Goal: Task Accomplishment & Management: Complete application form

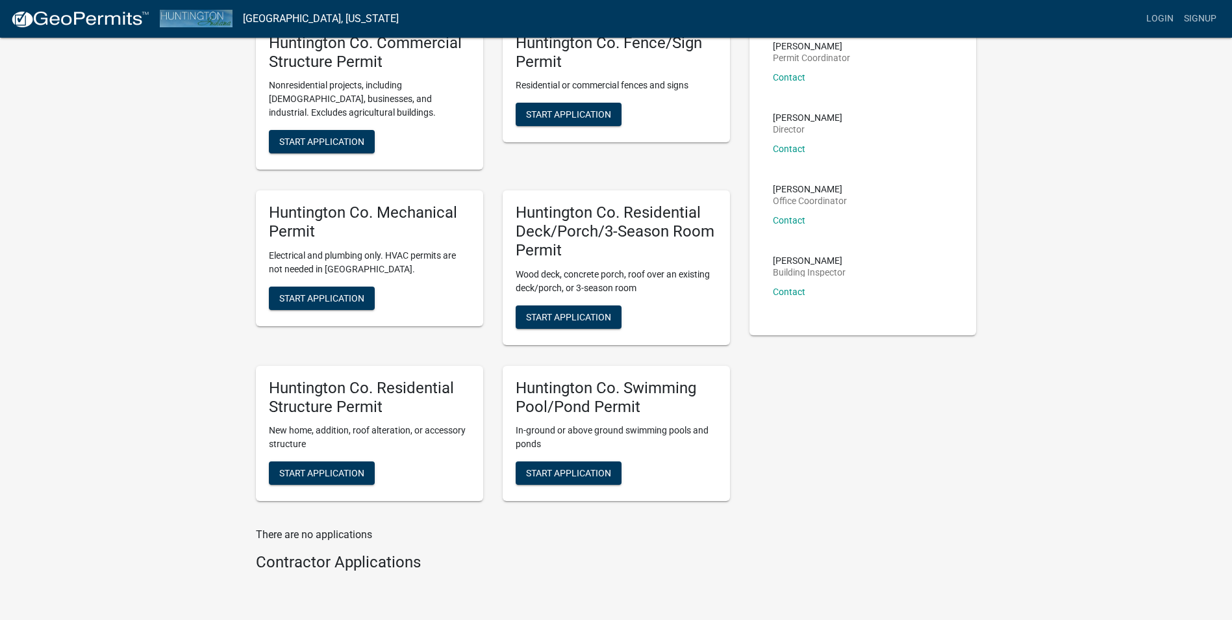
scroll to position [166, 0]
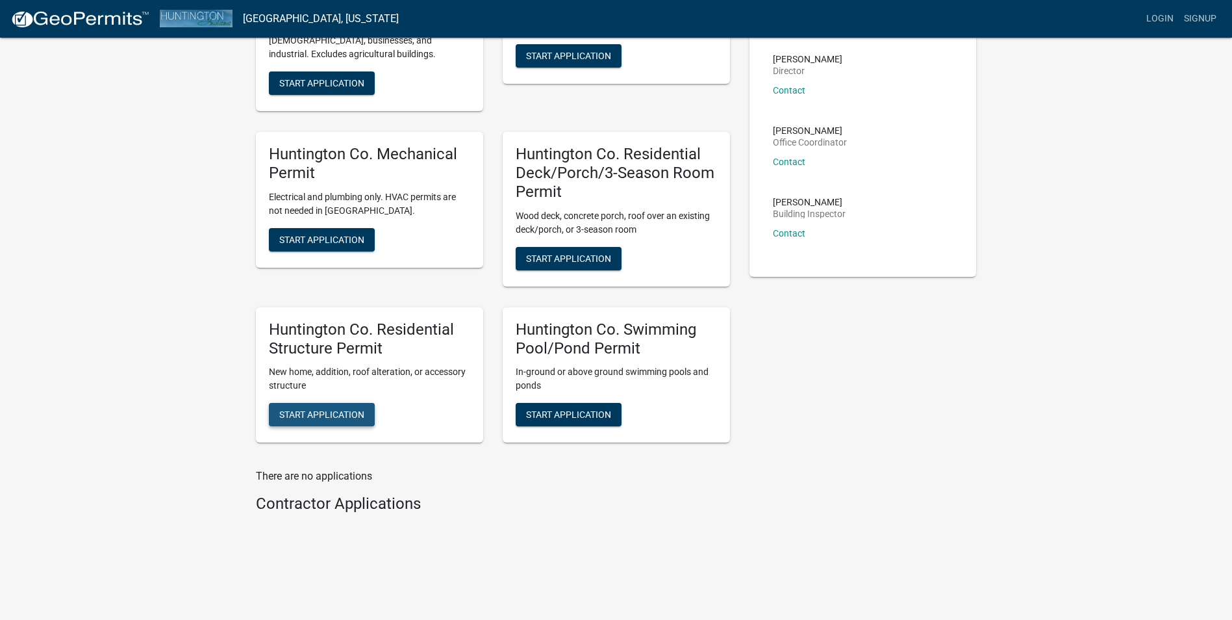
click at [310, 414] on span "Start Application" at bounding box center [321, 414] width 85 height 10
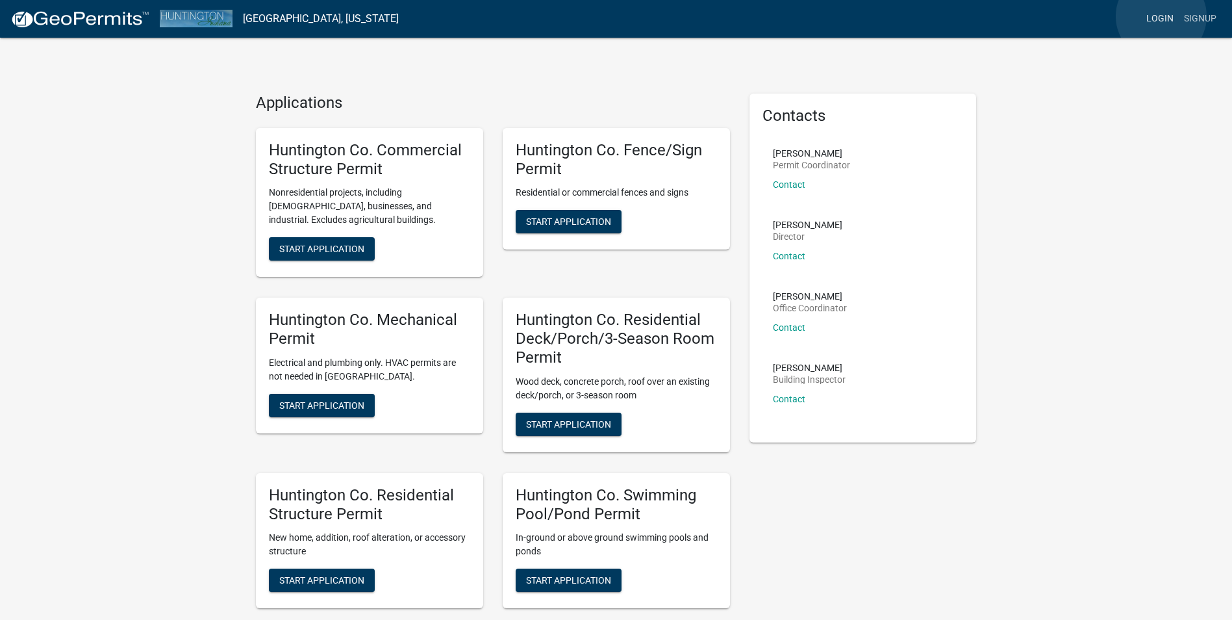
click at [1161, 16] on link "Login" at bounding box center [1160, 18] width 38 height 25
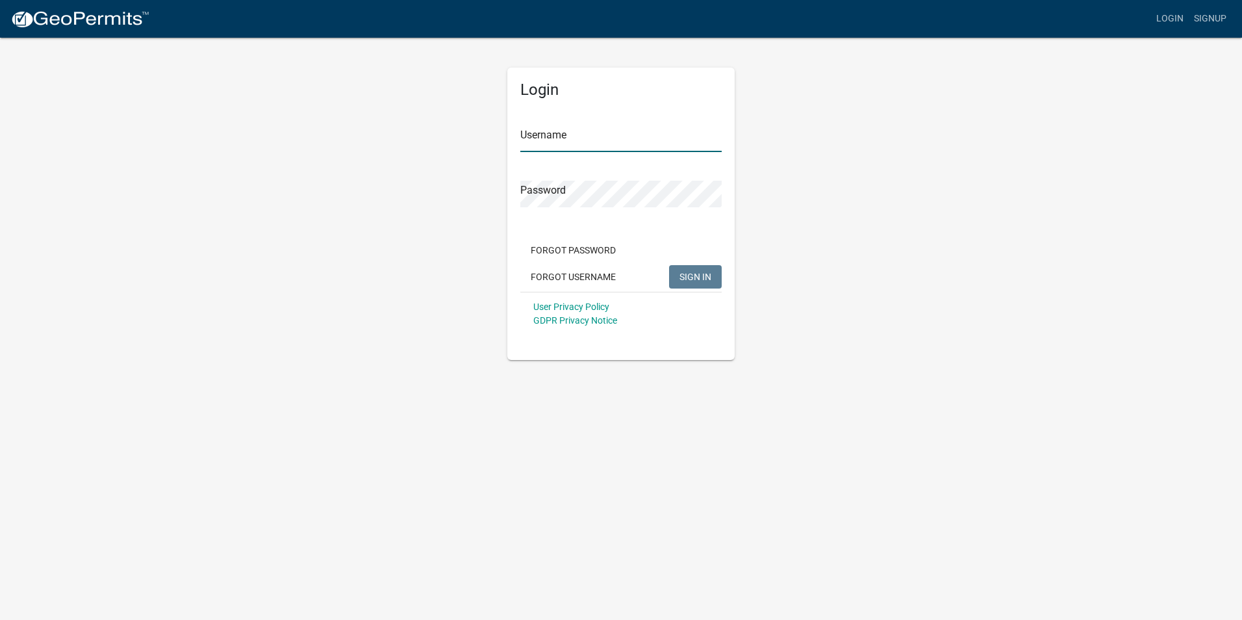
type input "[EMAIL_ADDRESS][DOMAIN_NAME]"
click at [686, 278] on span "SIGN IN" at bounding box center [695, 276] width 32 height 10
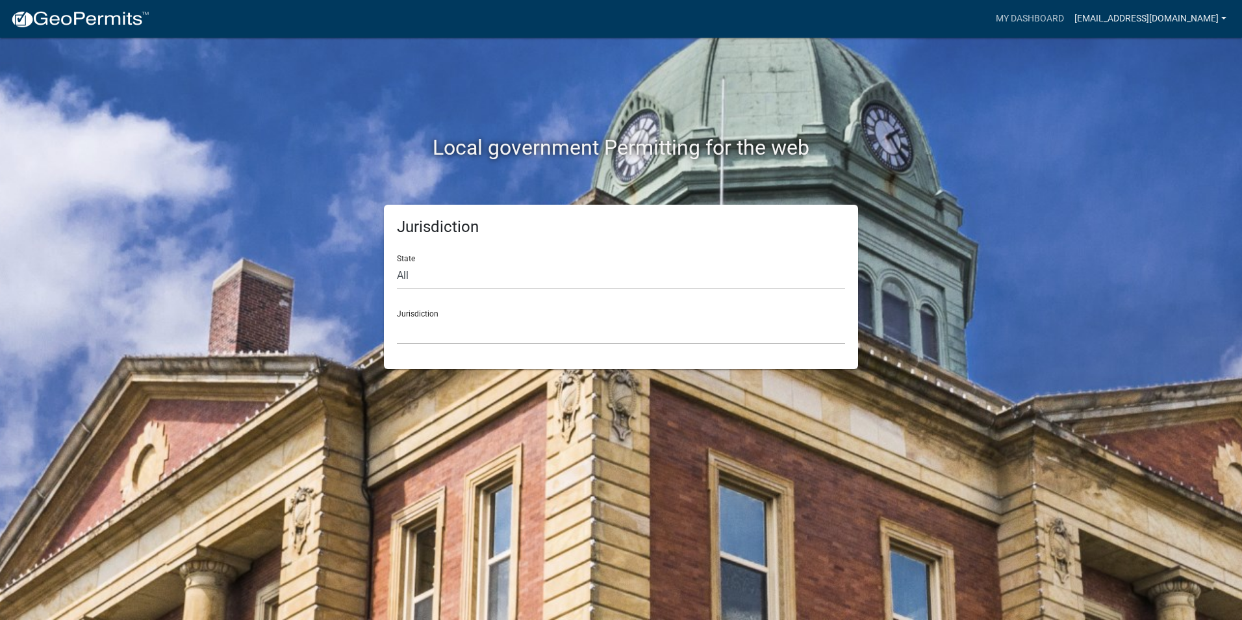
click at [1209, 20] on link "[EMAIL_ADDRESS][DOMAIN_NAME]" at bounding box center [1150, 18] width 162 height 25
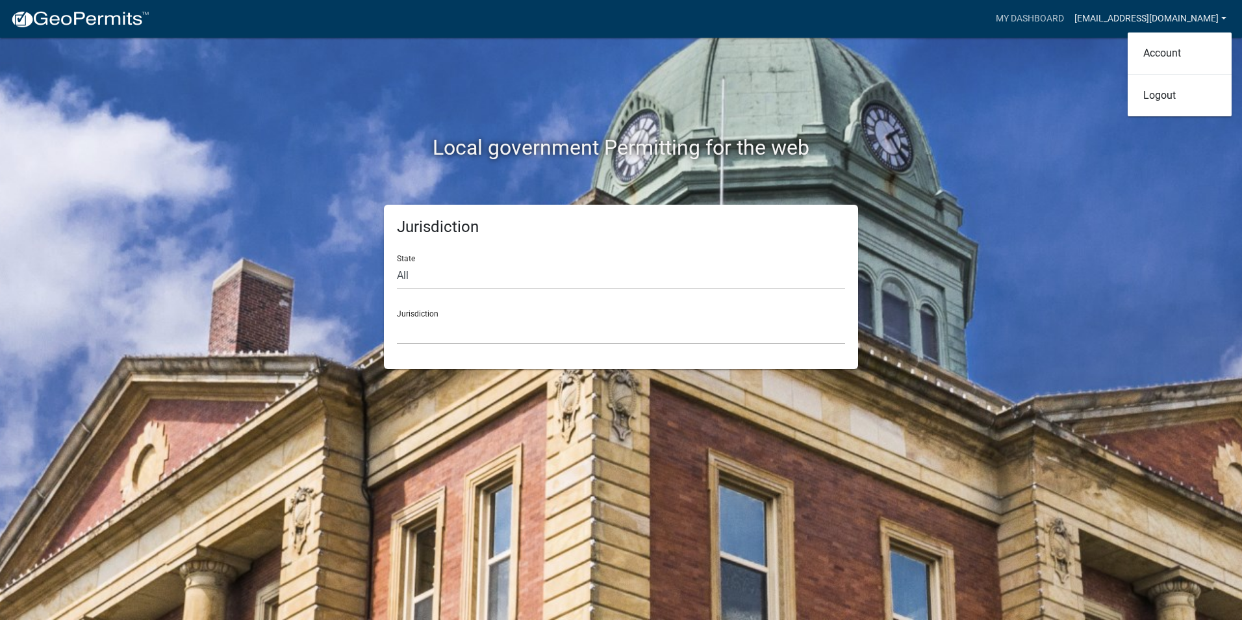
click at [1209, 20] on link "[EMAIL_ADDRESS][DOMAIN_NAME]" at bounding box center [1150, 18] width 162 height 25
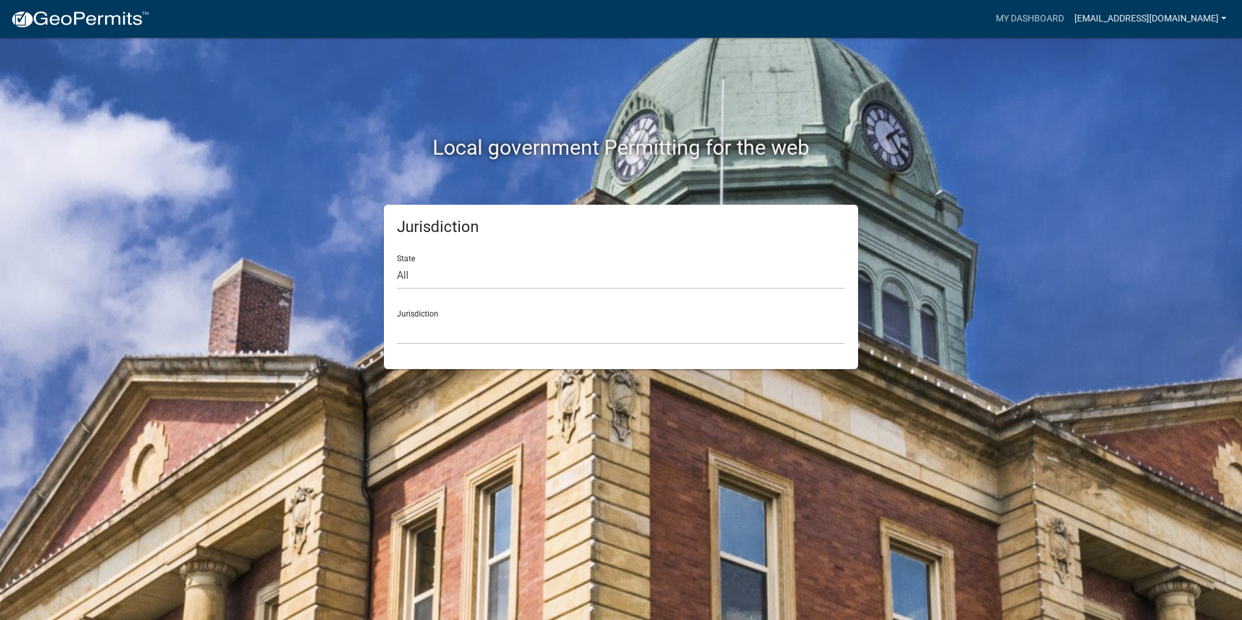
click at [1209, 20] on link "[EMAIL_ADDRESS][DOMAIN_NAME]" at bounding box center [1150, 18] width 162 height 25
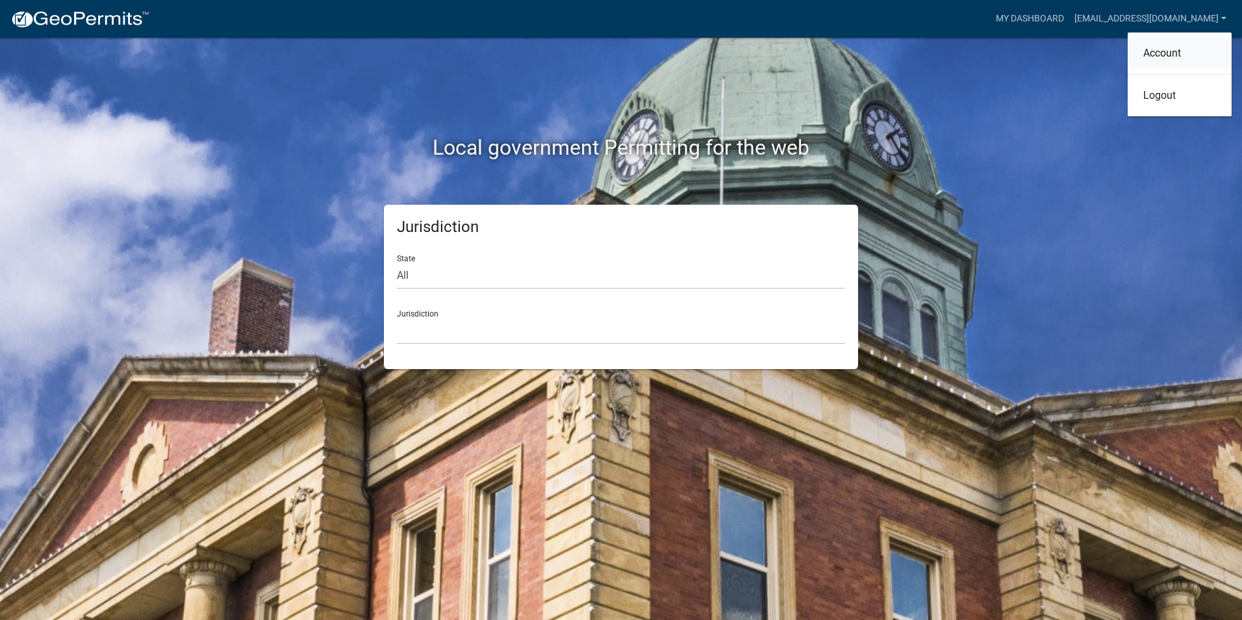
click at [1145, 54] on link "Account" at bounding box center [1179, 53] width 104 height 31
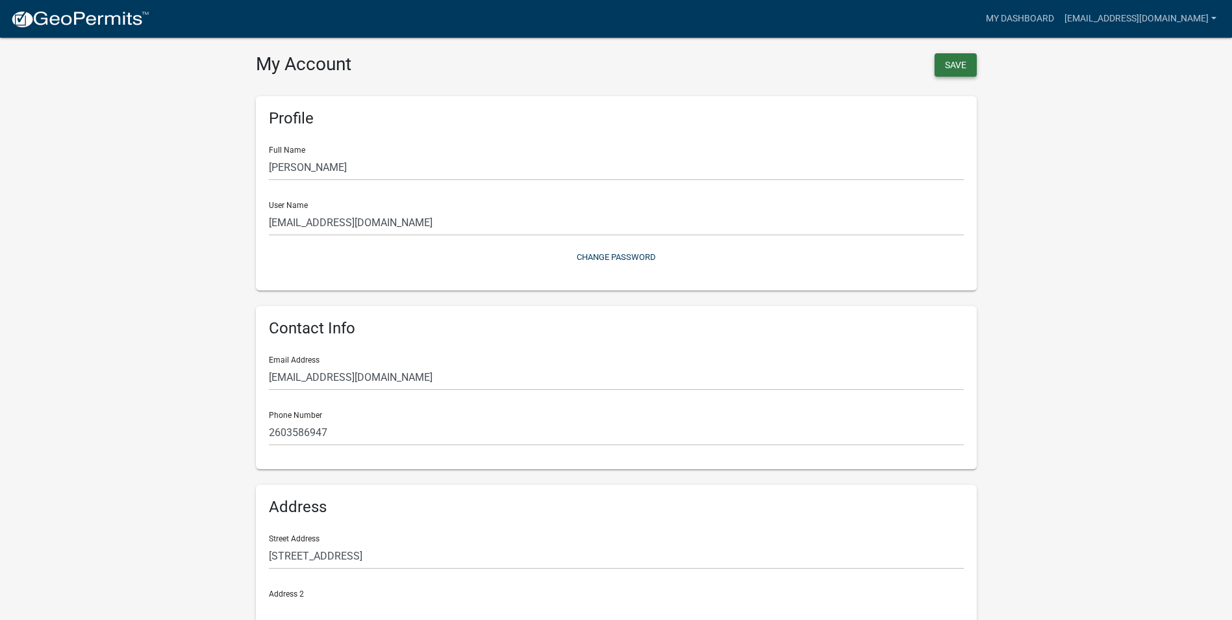
click at [964, 65] on button "Save" at bounding box center [956, 64] width 42 height 23
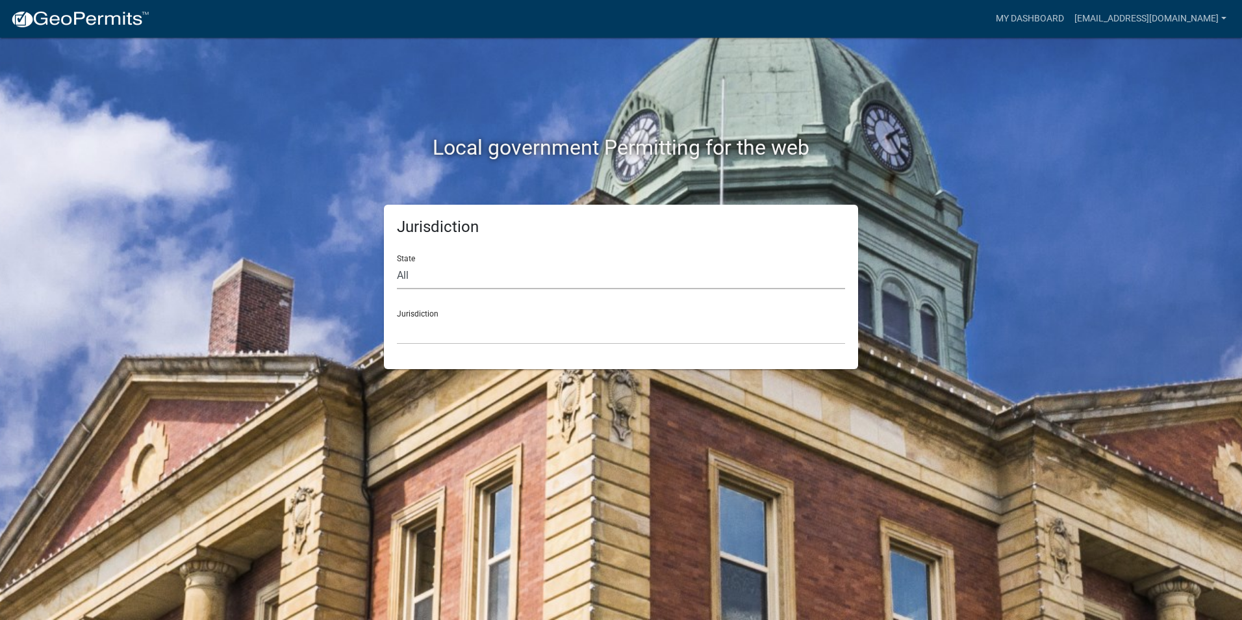
click at [435, 272] on select "All [US_STATE] [US_STATE] [US_STATE] [US_STATE] [US_STATE] [US_STATE] [US_STATE…" at bounding box center [621, 275] width 448 height 27
select select "[US_STATE]"
click at [397, 262] on select "All [US_STATE] [US_STATE] [US_STATE] [US_STATE] [US_STATE] [US_STATE] [US_STATE…" at bounding box center [621, 275] width 448 height 27
click at [481, 331] on select "City of [GEOGRAPHIC_DATA], [US_STATE] City of [GEOGRAPHIC_DATA], [US_STATE] Cit…" at bounding box center [621, 331] width 448 height 27
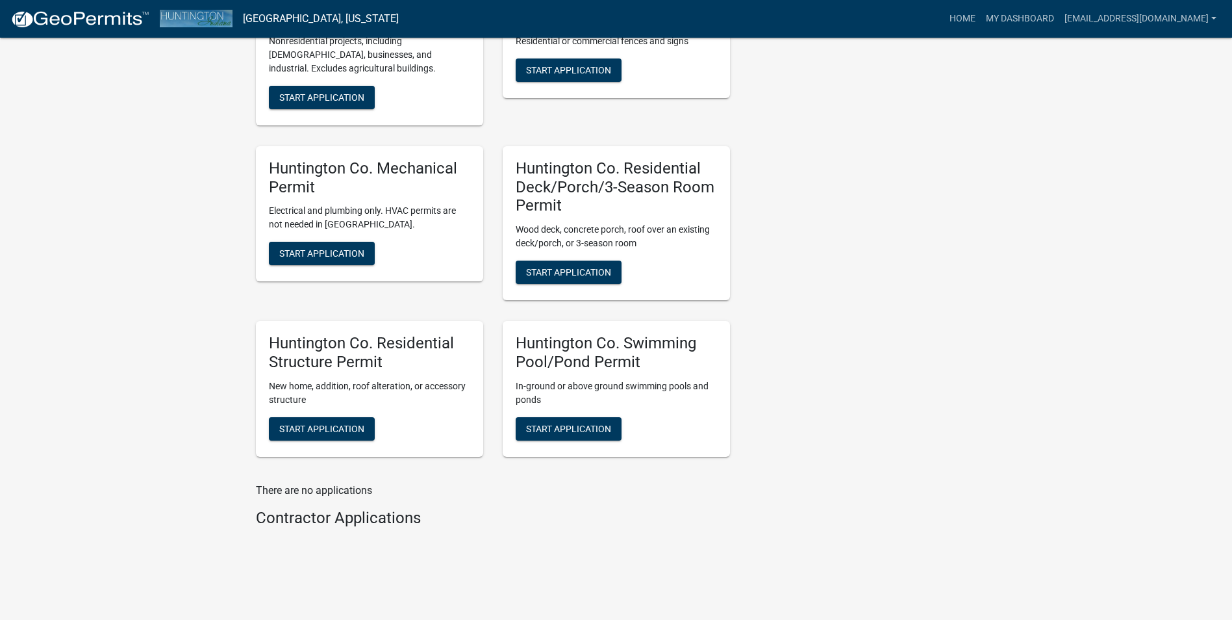
scroll to position [442, 0]
click at [320, 422] on span "Start Application" at bounding box center [321, 427] width 85 height 10
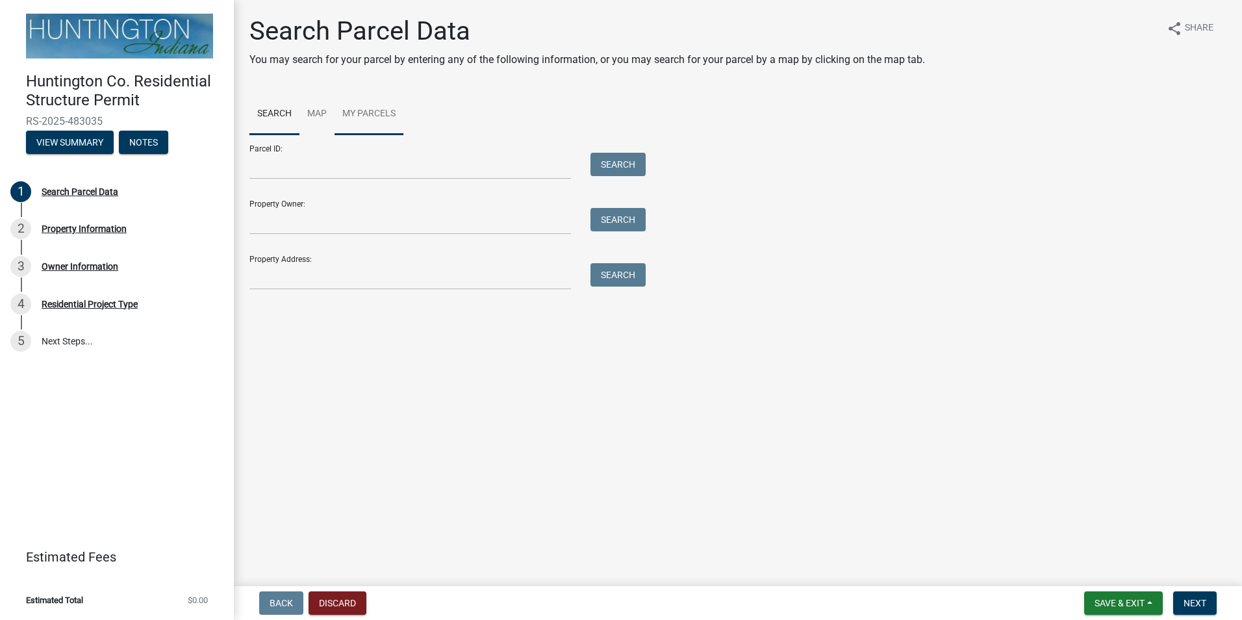
click at [382, 118] on link "My Parcels" at bounding box center [368, 115] width 69 height 42
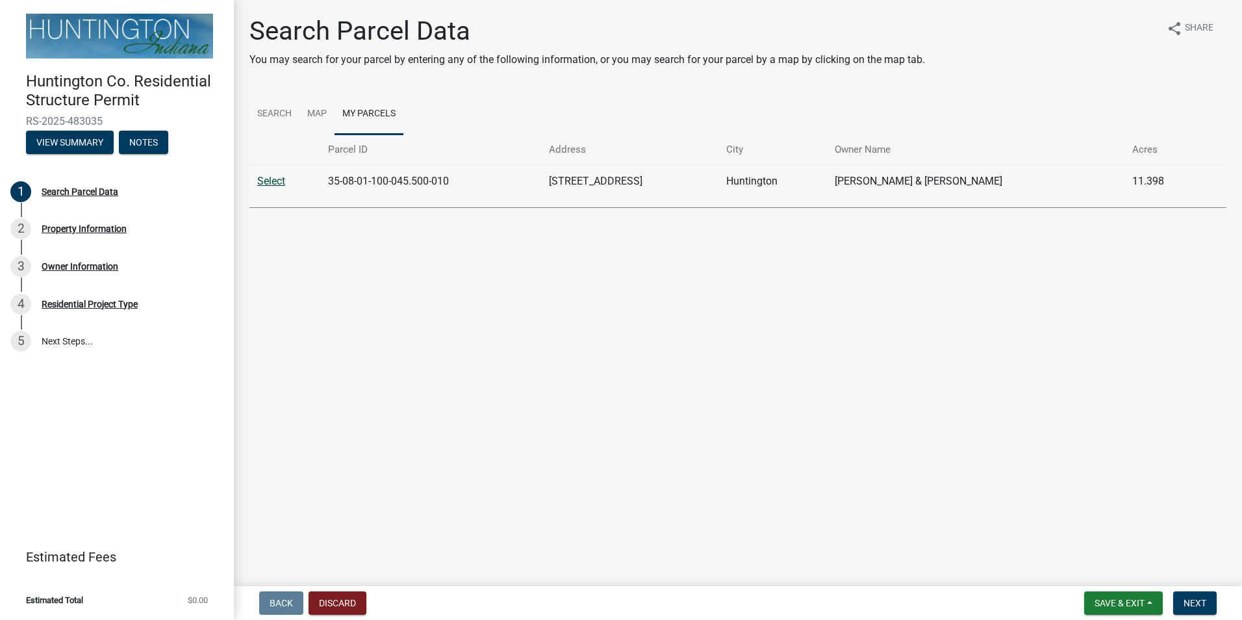
click at [266, 185] on link "Select" at bounding box center [271, 181] width 28 height 12
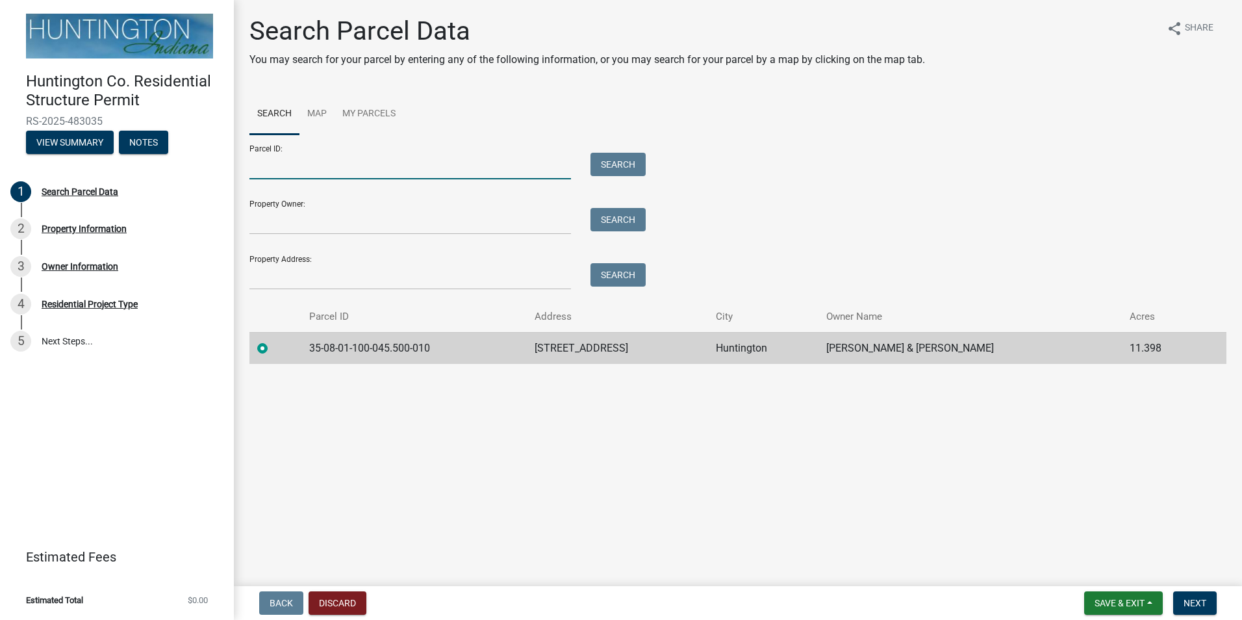
click at [344, 164] on input "Parcel ID:" at bounding box center [409, 166] width 321 height 27
type input "35-08-01-100-045.500-010"
type input "[PERSON_NAME]"
type input "[STREET_ADDRESS]"
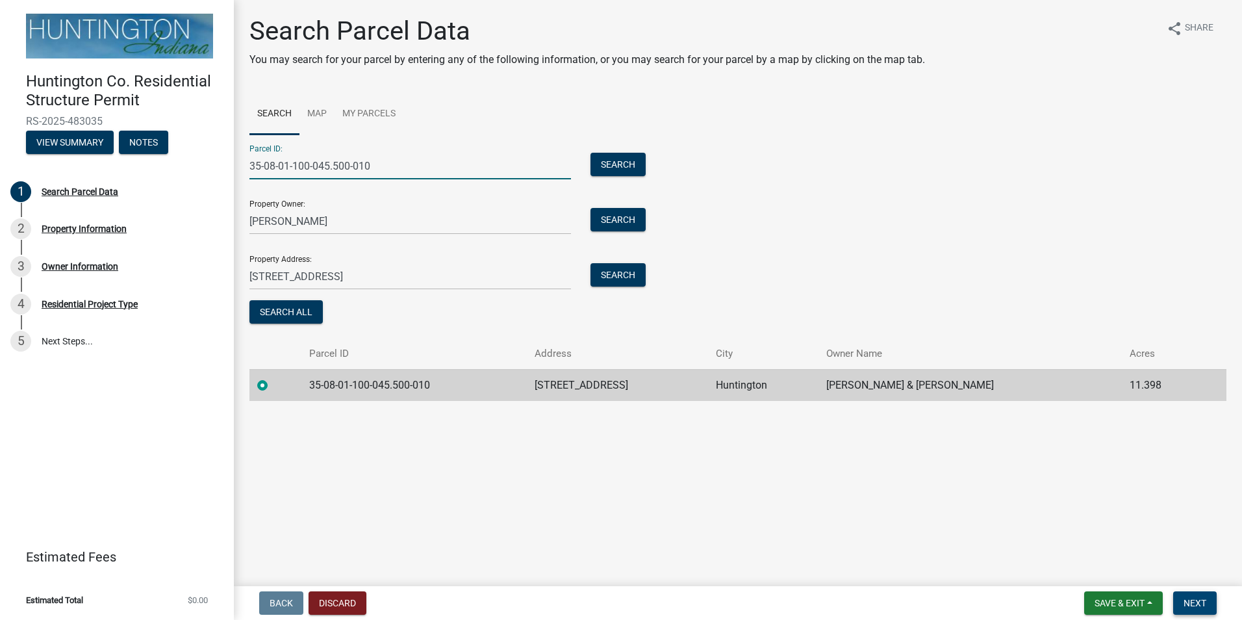
click at [1211, 598] on button "Next" at bounding box center [1195, 602] width 44 height 23
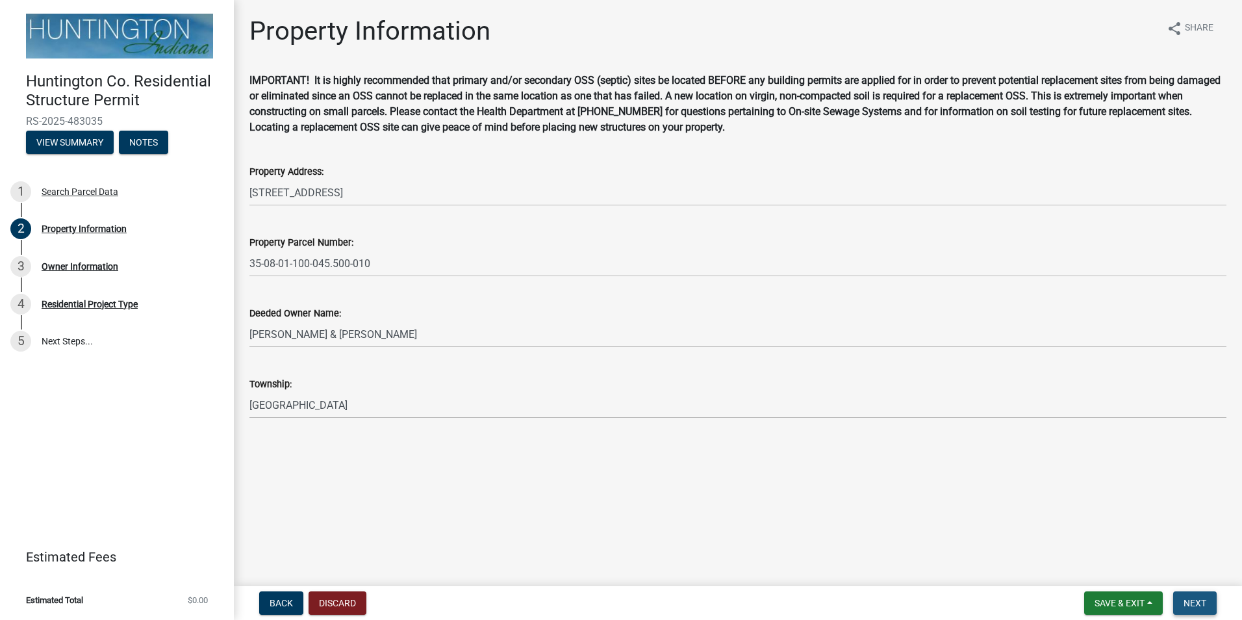
click at [1194, 597] on span "Next" at bounding box center [1194, 602] width 23 height 10
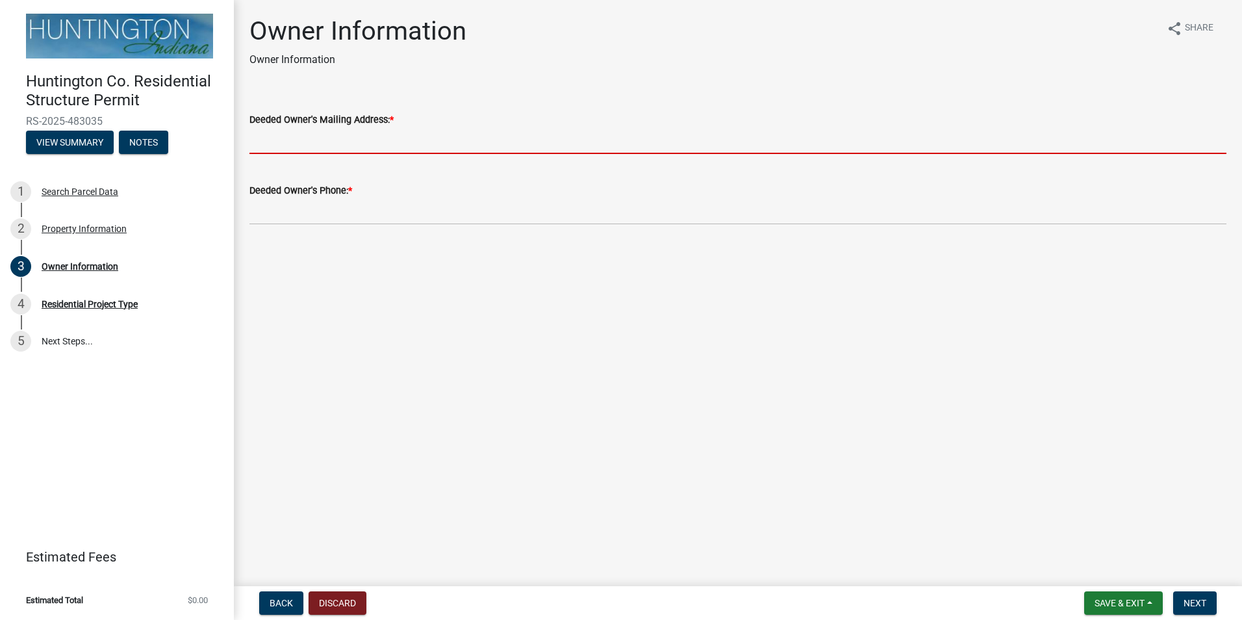
click at [434, 132] on input "Deeded Owner's Mailing Address: *" at bounding box center [737, 140] width 977 height 27
type input "[STREET_ADDRESS]"
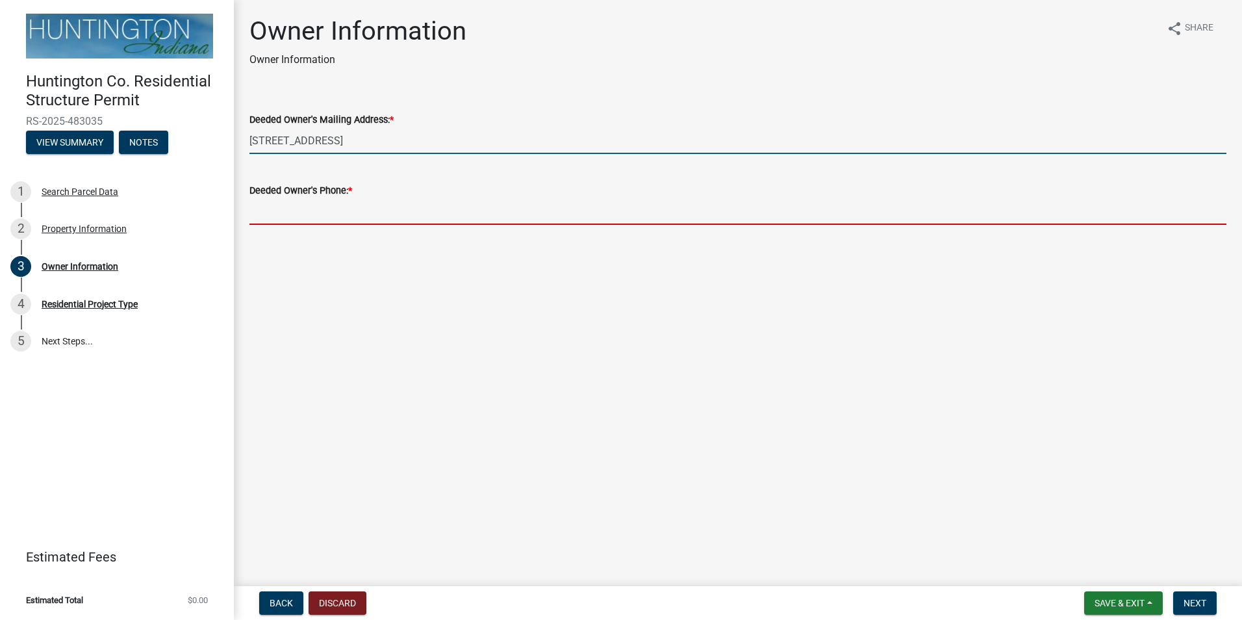
type input "2603586947"
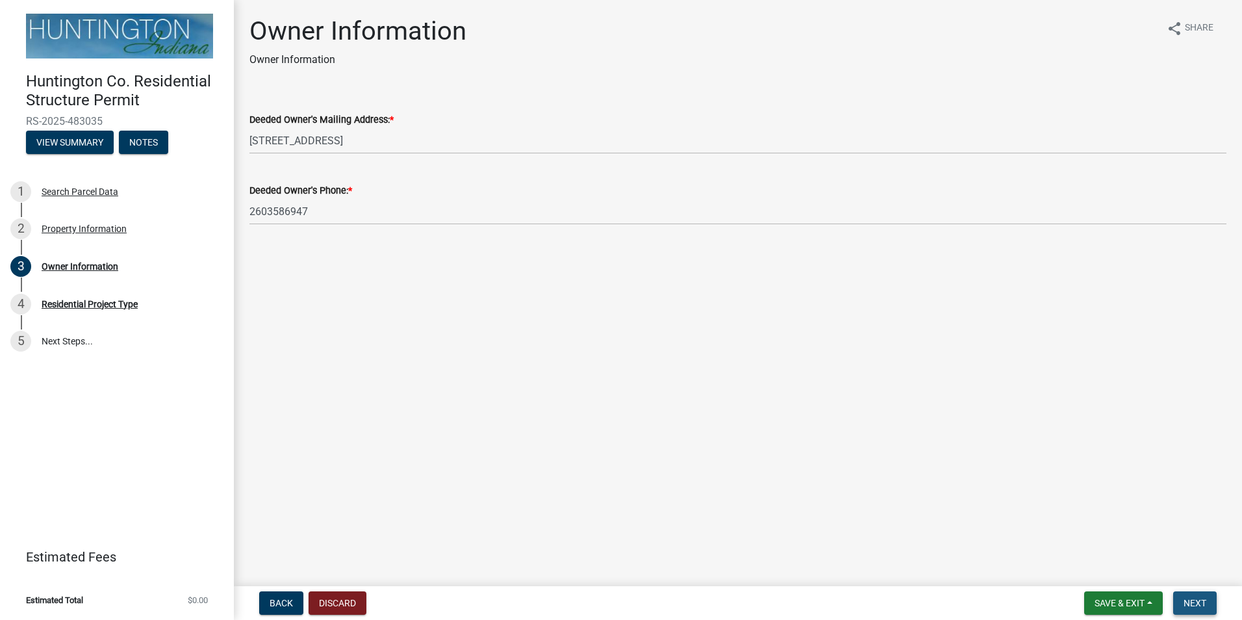
click at [1197, 603] on span "Next" at bounding box center [1194, 602] width 23 height 10
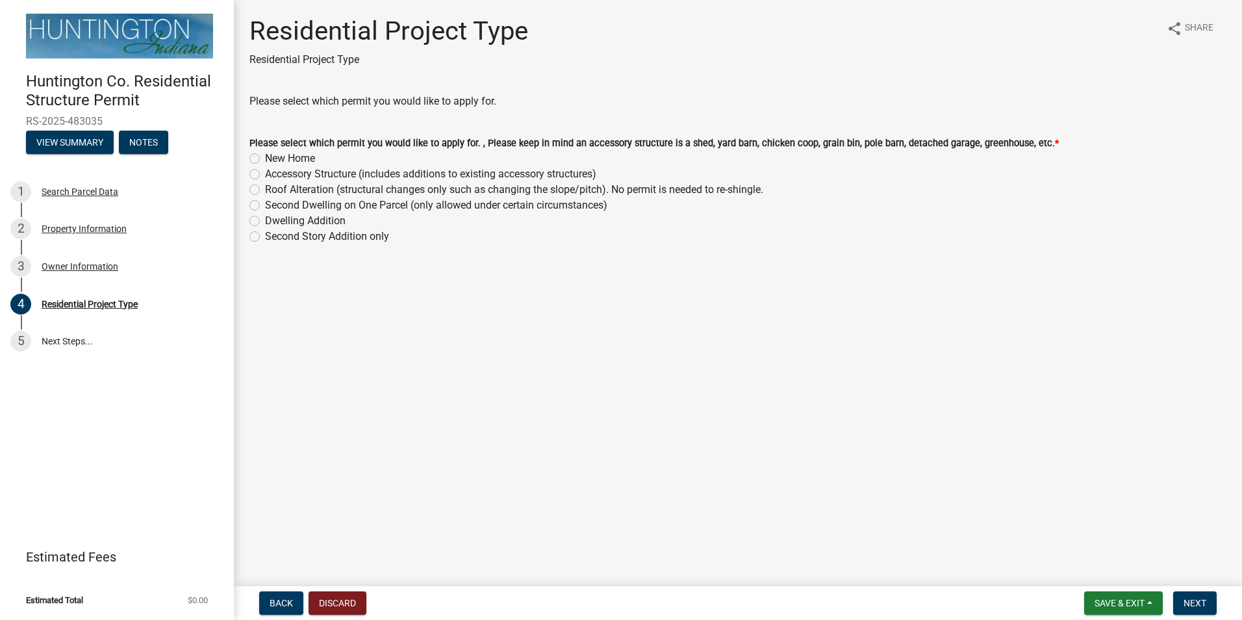
click at [265, 172] on label "Accessory Structure (includes additions to existing accessory structures)" at bounding box center [430, 174] width 331 height 16
click at [265, 172] on input "Accessory Structure (includes additions to existing accessory structures)" at bounding box center [269, 170] width 8 height 8
radio input "true"
click at [1183, 598] on span "Next" at bounding box center [1194, 602] width 23 height 10
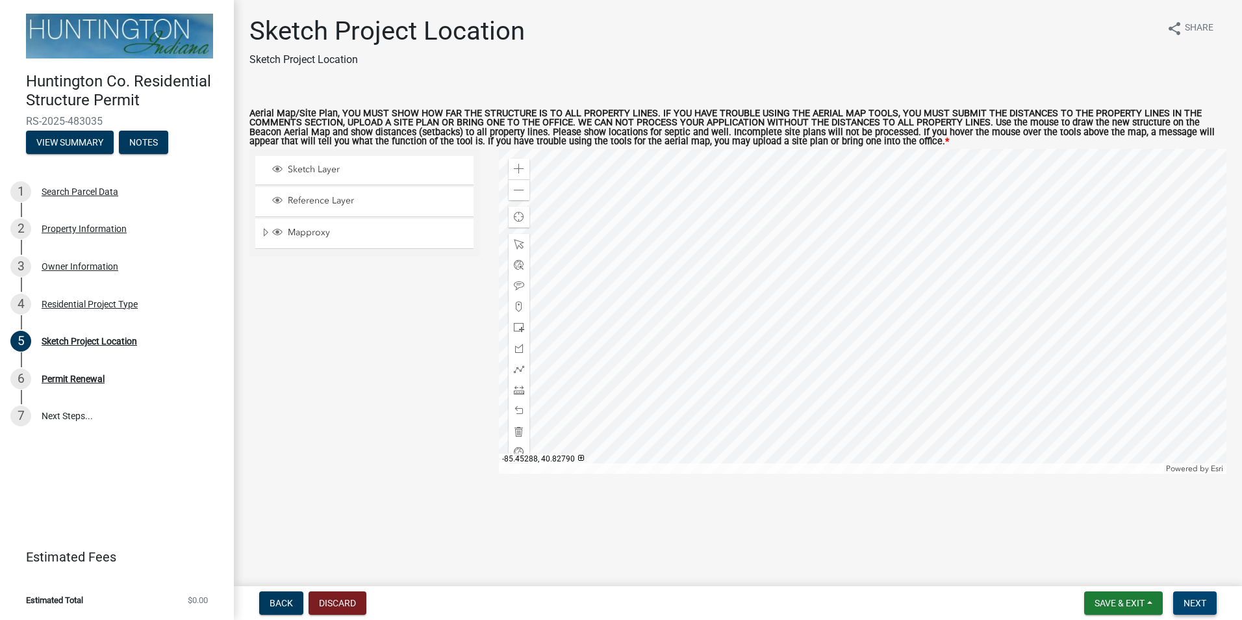
click at [1194, 603] on span "Next" at bounding box center [1194, 602] width 23 height 10
click at [518, 167] on span at bounding box center [519, 169] width 10 height 10
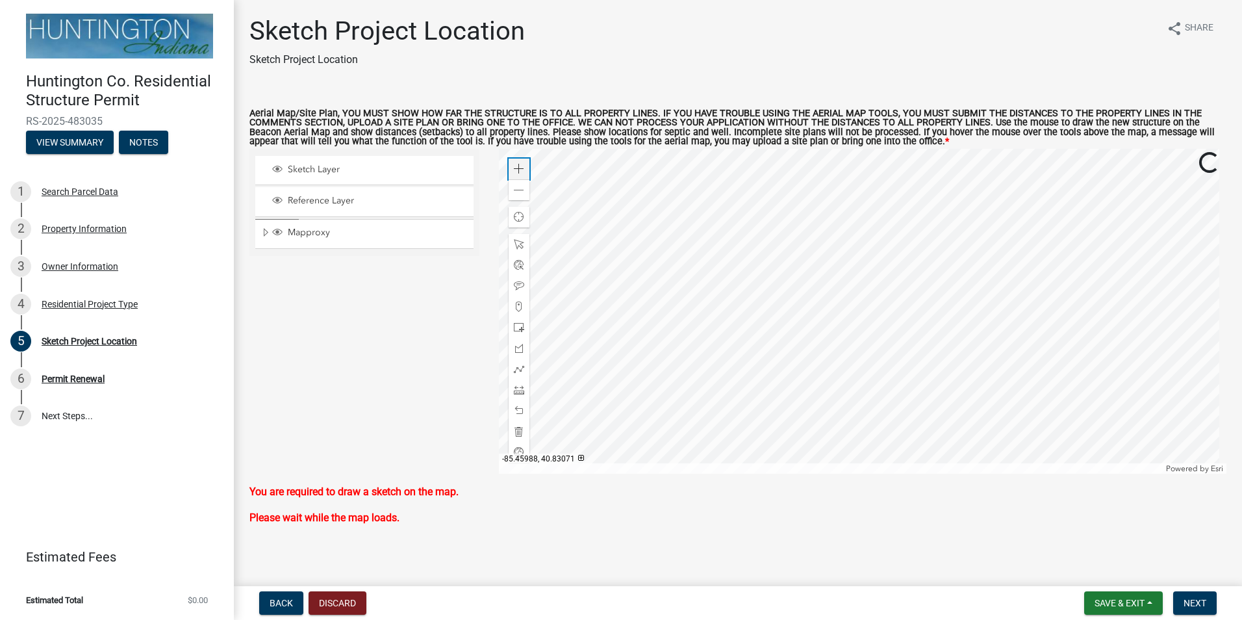
click at [518, 167] on span at bounding box center [519, 169] width 10 height 10
click at [518, 170] on span at bounding box center [519, 169] width 10 height 10
click at [946, 315] on div at bounding box center [863, 311] width 728 height 325
click at [518, 326] on span at bounding box center [519, 327] width 10 height 10
click at [945, 337] on div at bounding box center [863, 311] width 728 height 325
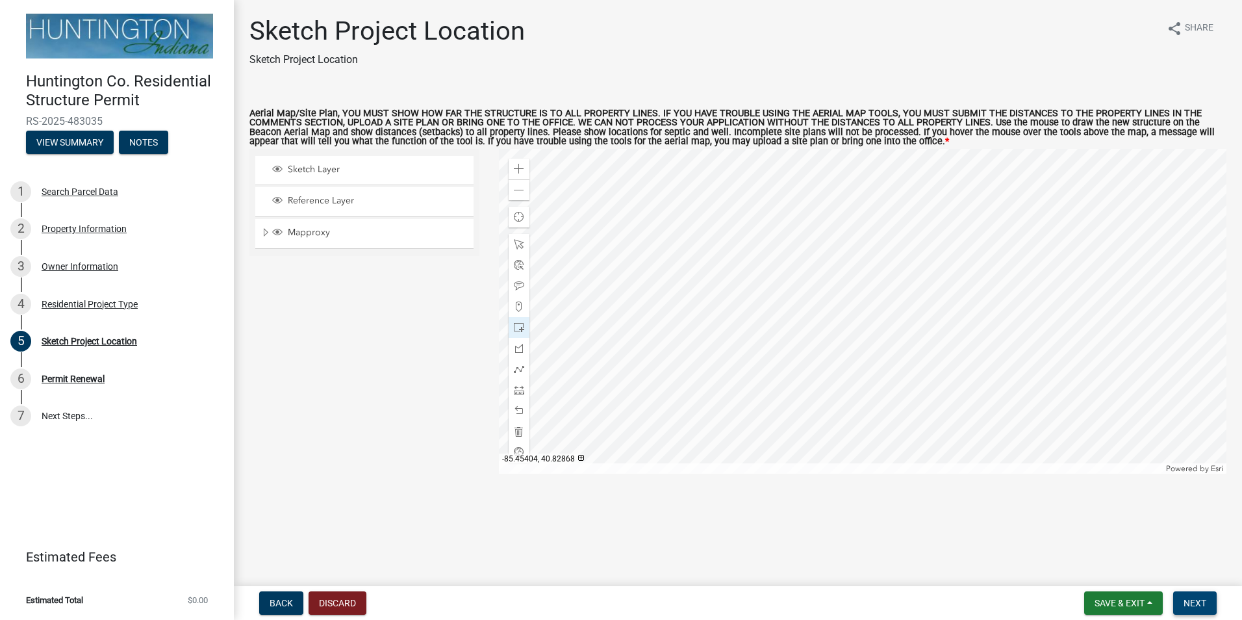
click at [1201, 609] on button "Next" at bounding box center [1195, 602] width 44 height 23
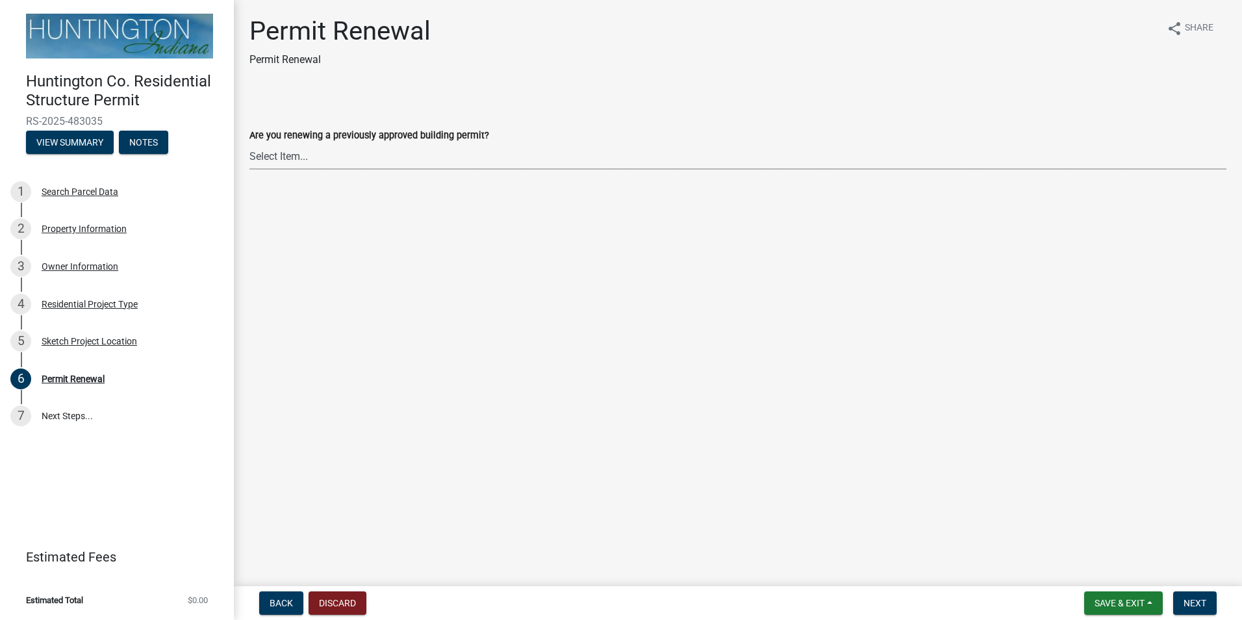
click at [312, 162] on select "Select Item... Yes No" at bounding box center [737, 156] width 977 height 27
click at [249, 143] on select "Select Item... Yes No" at bounding box center [737, 156] width 977 height 27
select select "7022fa2c-6c9f-4a5e-8d19-47b221a2a07d"
click at [1192, 603] on span "Next" at bounding box center [1194, 602] width 23 height 10
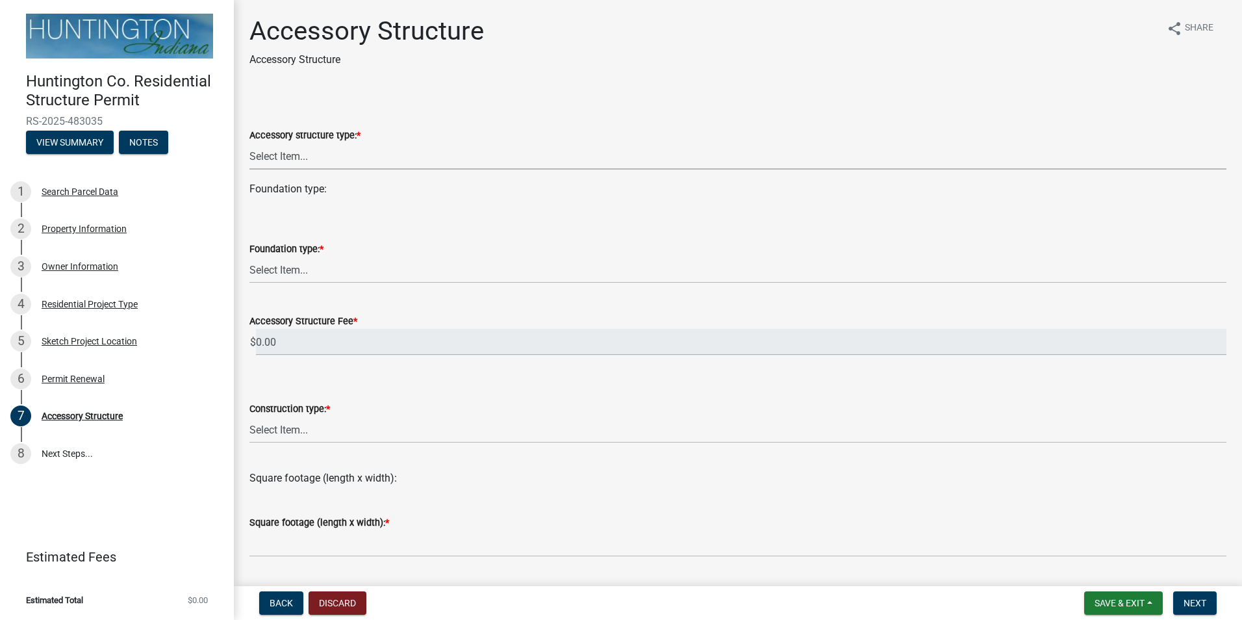
click at [337, 157] on select "Select Item... Detached Garage Pole Barn/[GEOGRAPHIC_DATA]/Yard Barn Carport Ga…" at bounding box center [737, 156] width 977 height 27
click at [249, 143] on select "Select Item... Detached Garage Pole Barn/[GEOGRAPHIC_DATA]/Yard Barn Carport Ga…" at bounding box center [737, 156] width 977 height 27
select select "636e9ad5-0ecb-4600-83f3-32b727f7a369"
click at [336, 191] on div "Foundation type:" at bounding box center [737, 189] width 977 height 16
click at [316, 268] on select "Select Item... Footings (minimum 36" frost depth) Post-holes (42" depth with 6"…" at bounding box center [737, 270] width 977 height 27
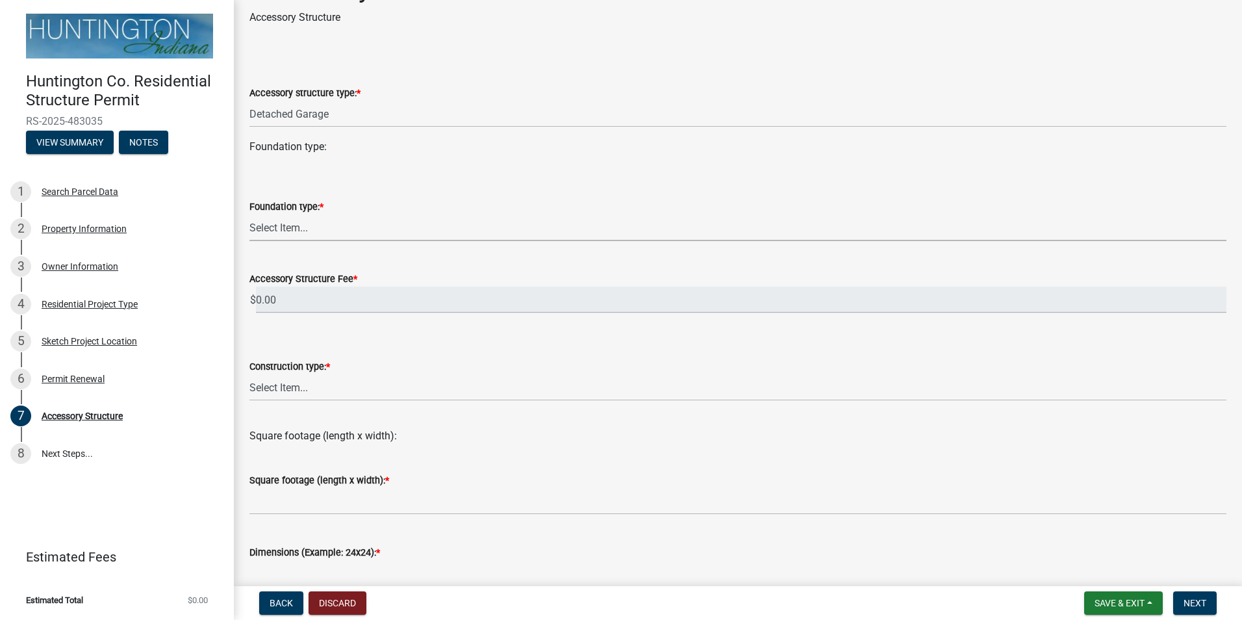
scroll to position [65, 0]
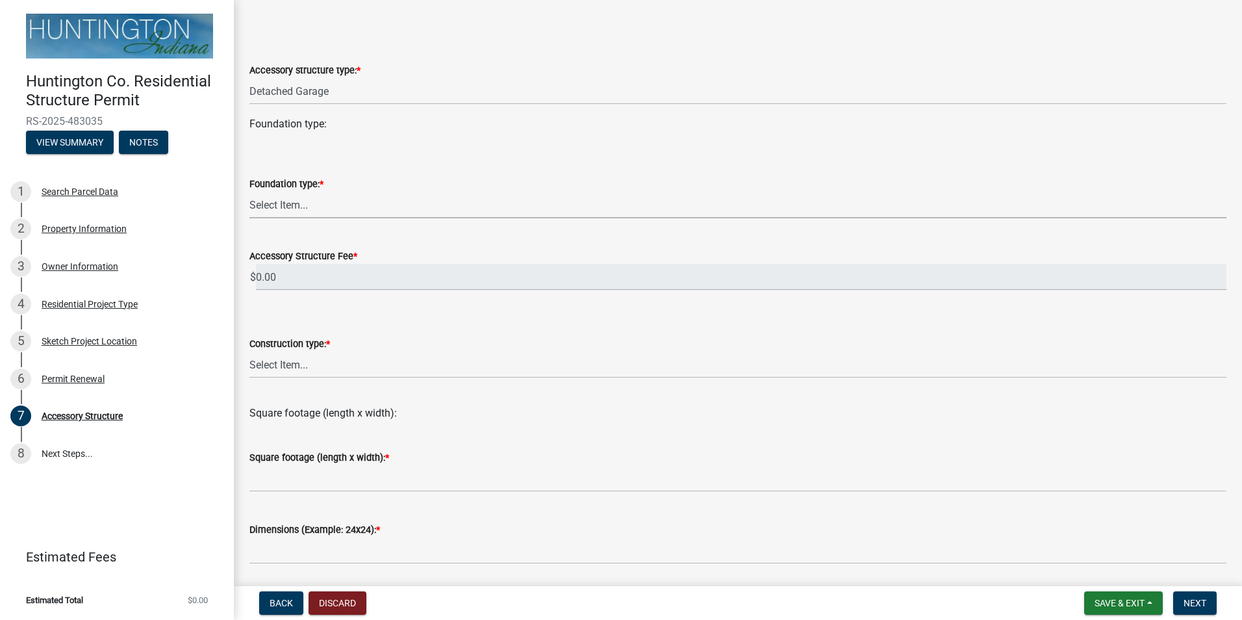
click at [312, 200] on select "Select Item... Footings (minimum 36" frost depth) Post-holes (42" depth with 6"…" at bounding box center [737, 205] width 977 height 27
click at [249, 192] on select "Select Item... Footings (minimum 36" frost depth) Post-holes (42" depth with 6"…" at bounding box center [737, 205] width 977 height 27
select select "28fb91a8-ea3f-4f99-8887-245e0e2d04b0"
click at [334, 366] on select "Select Item... Wood frame Steel Masonry Pole" at bounding box center [737, 364] width 977 height 27
click at [249, 351] on select "Select Item... Wood frame Steel Masonry Pole" at bounding box center [737, 364] width 977 height 27
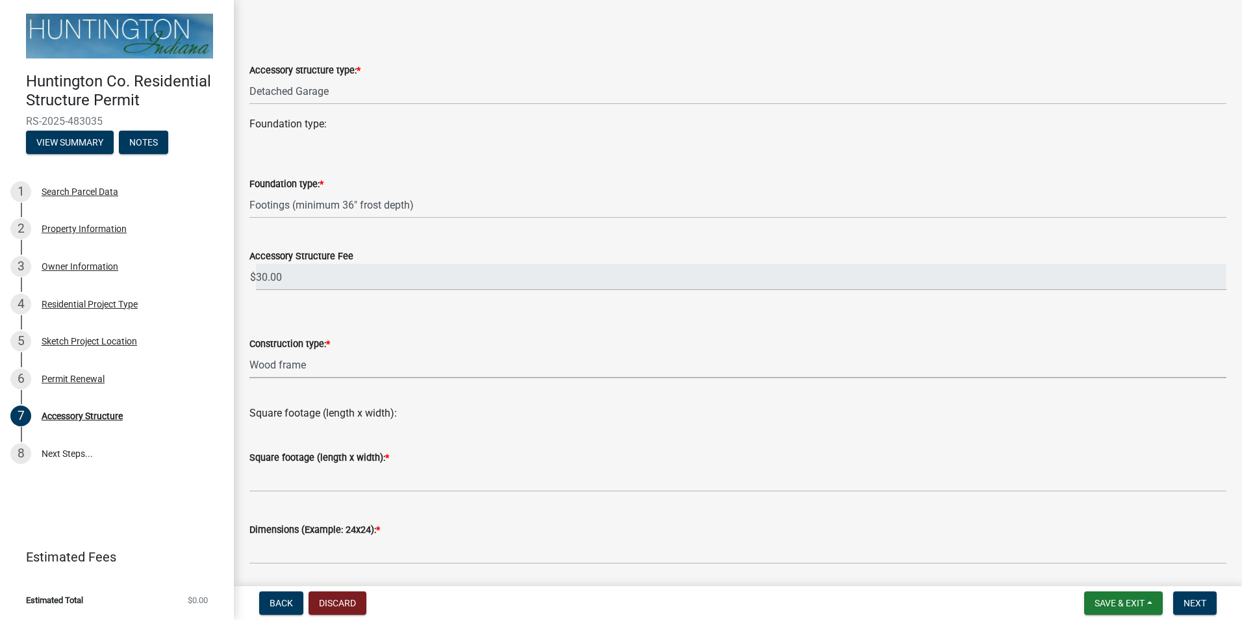
select select "b13dc926-991e-4e5f-bffc-d00822840ec1"
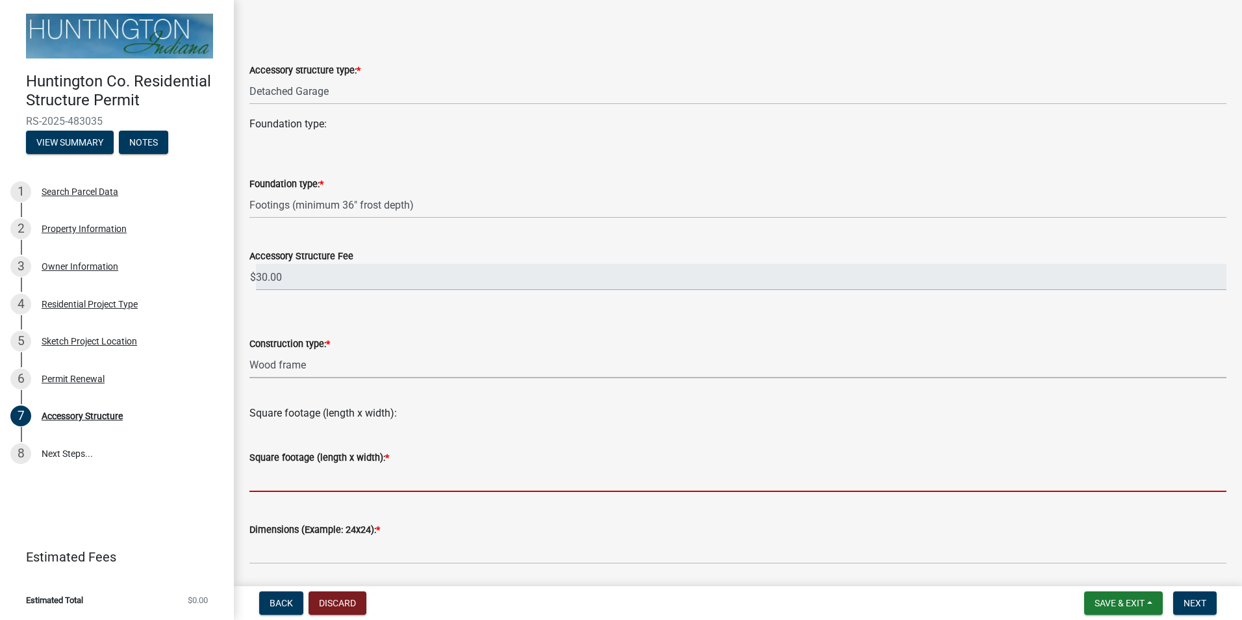
click at [360, 479] on input "text" at bounding box center [737, 478] width 977 height 27
type input "1136"
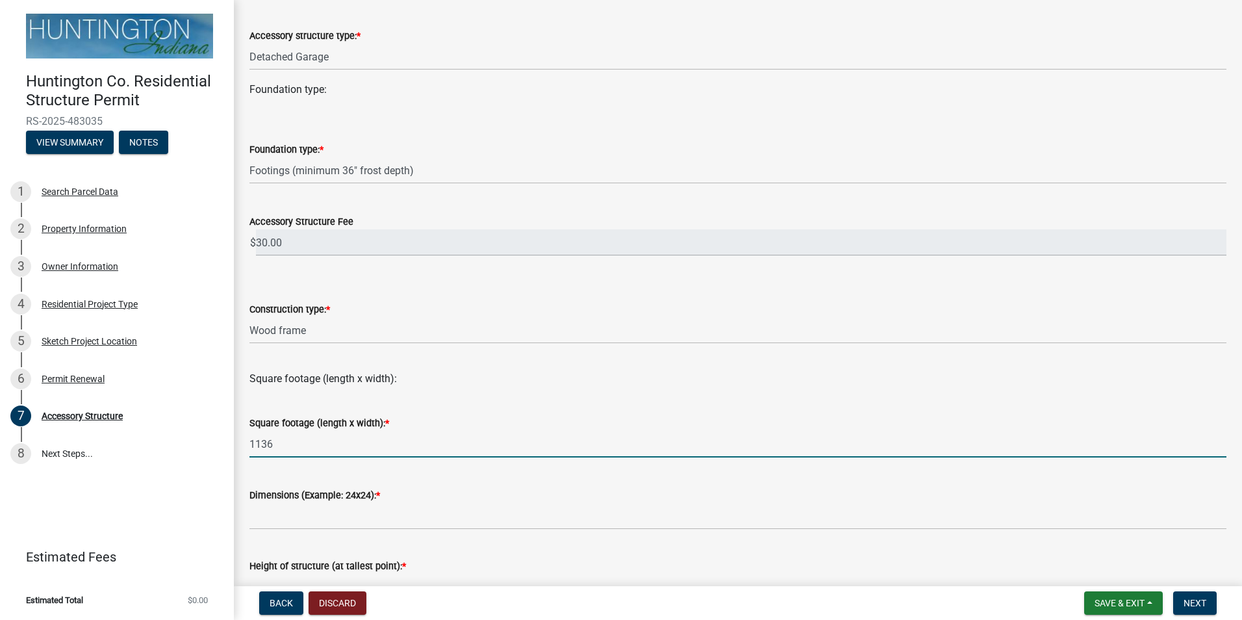
scroll to position [130, 0]
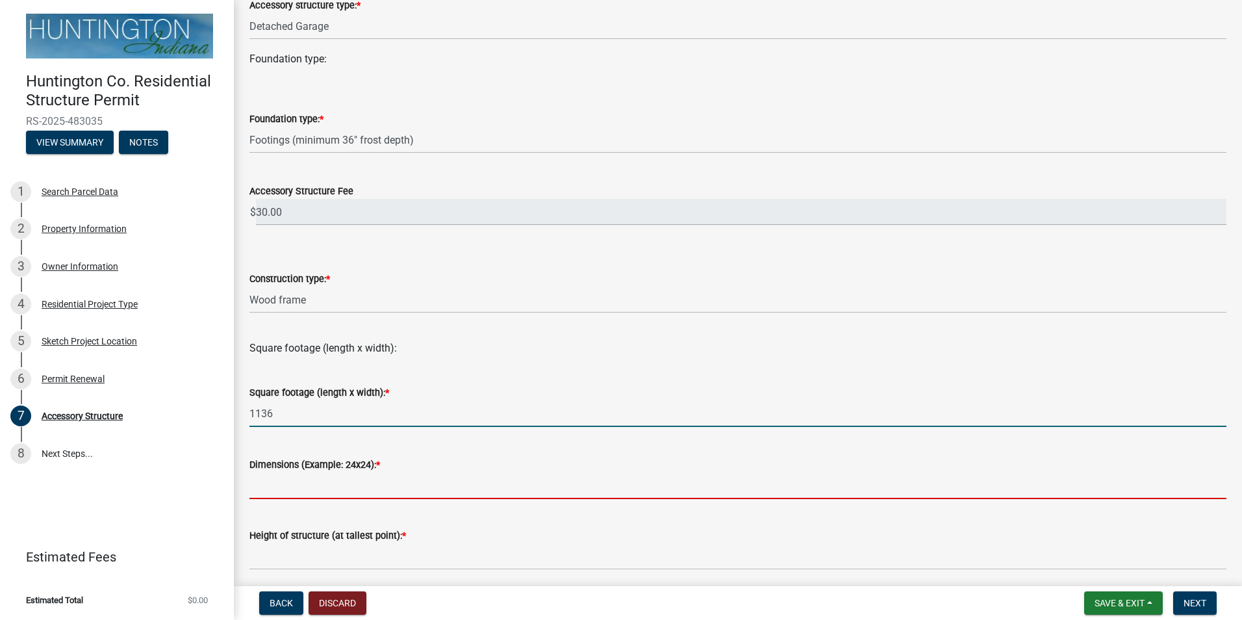
click at [403, 486] on input "Dimensions (Example: 24x24): *" at bounding box center [737, 485] width 977 height 27
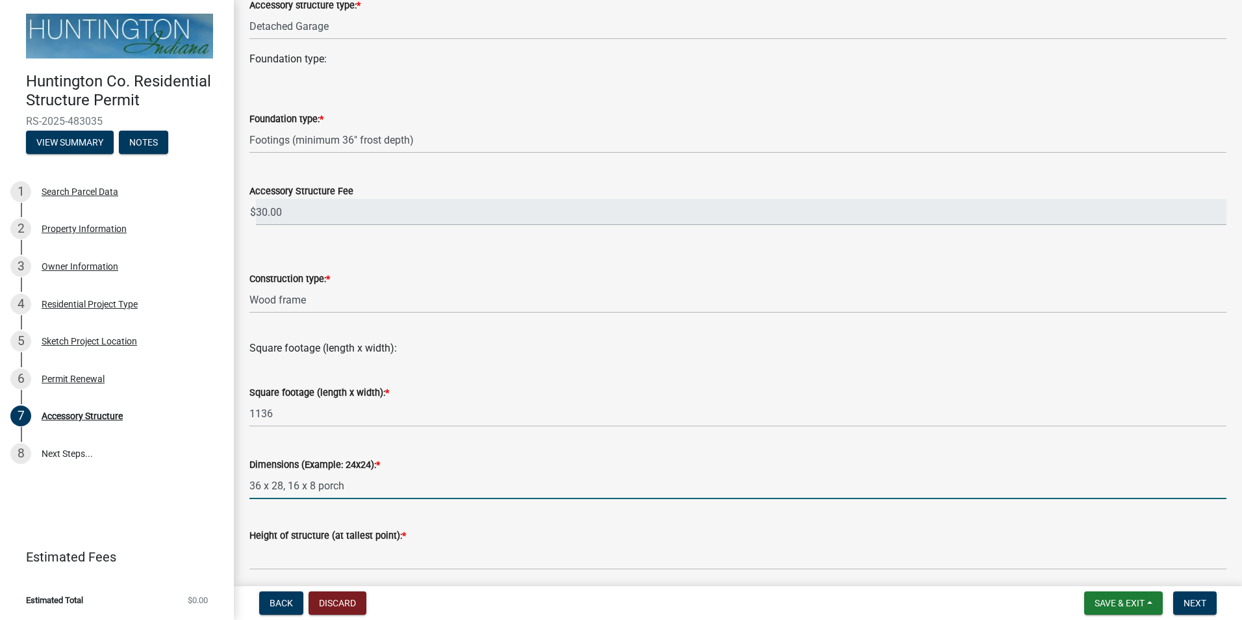
click at [388, 481] on input "36 x 28, 16 x 8 porch" at bounding box center [737, 485] width 977 height 27
type input "36 x 28"
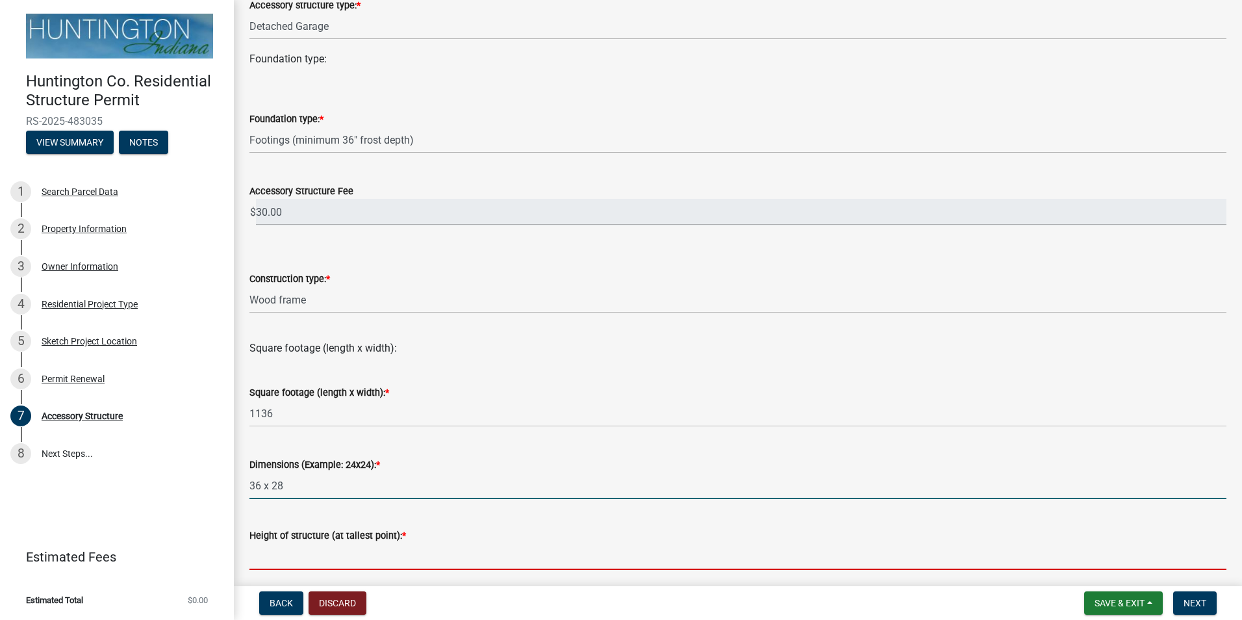
click at [557, 564] on input "Height of structure (at tallest point): *" at bounding box center [737, 556] width 977 height 27
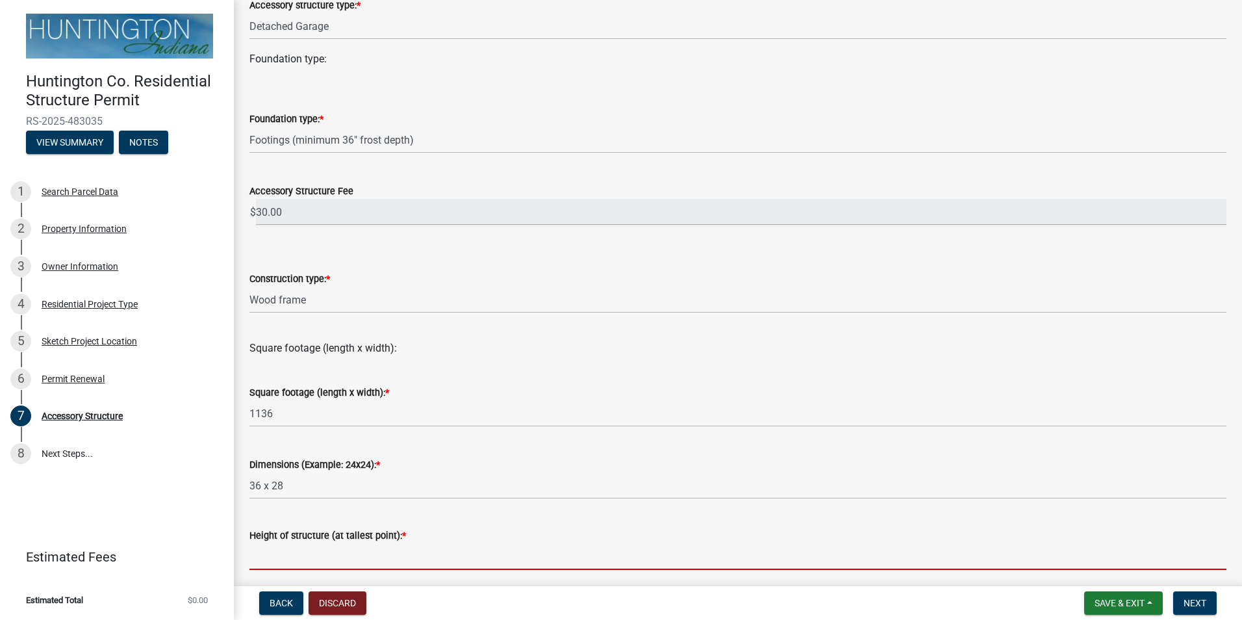
type input "13.5"
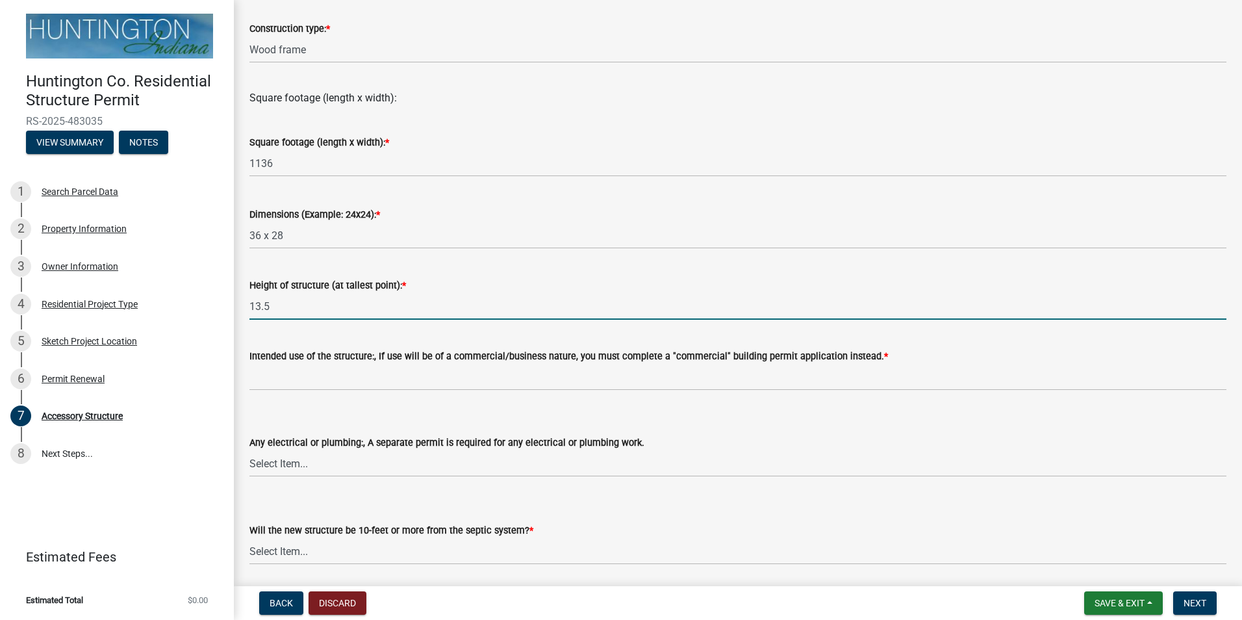
scroll to position [426, 0]
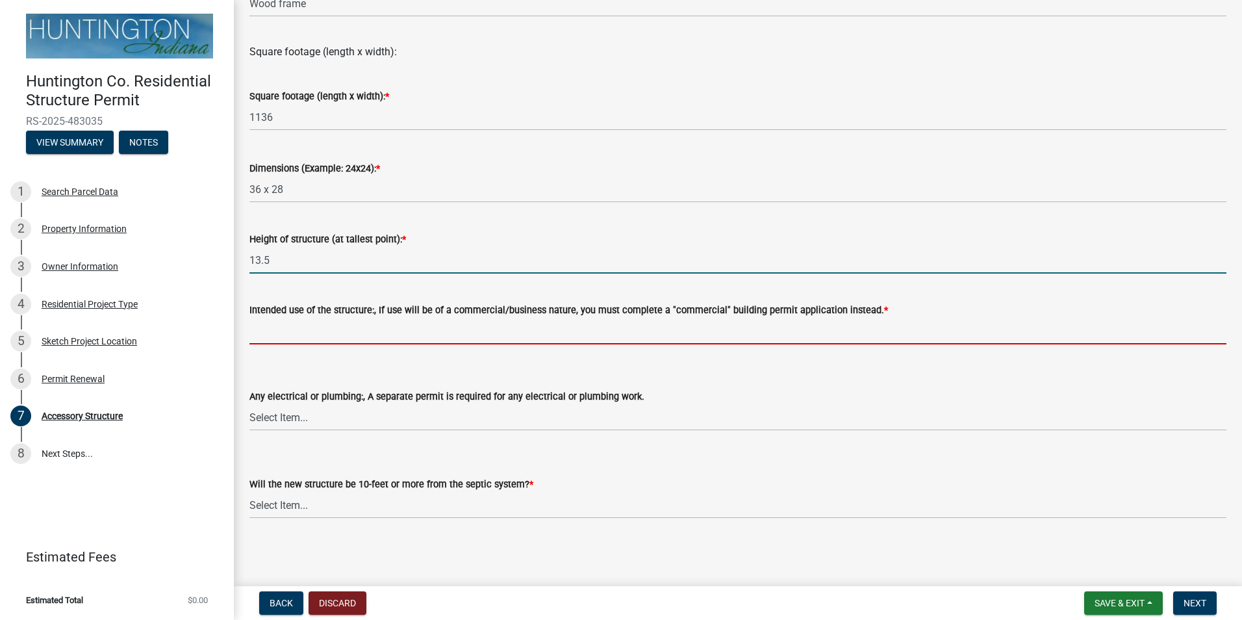
click at [332, 334] on input "Intended use of the structure:, If use will be of a commercial/business nature,…" at bounding box center [737, 331] width 977 height 27
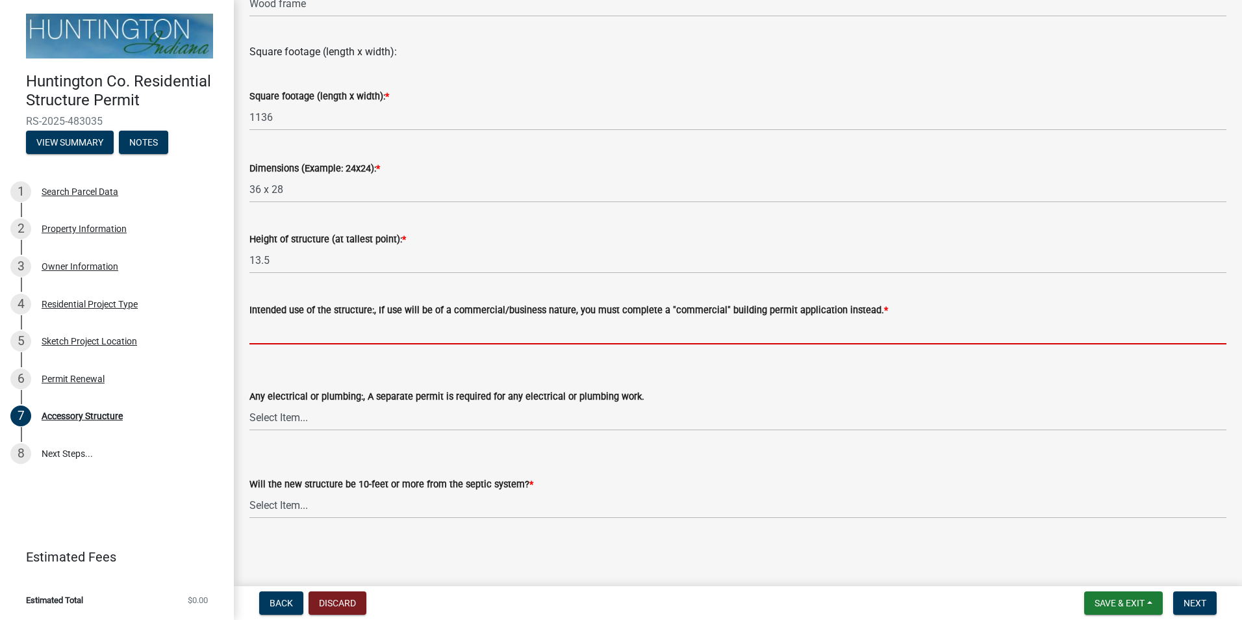
type input "Garage / Pool house"
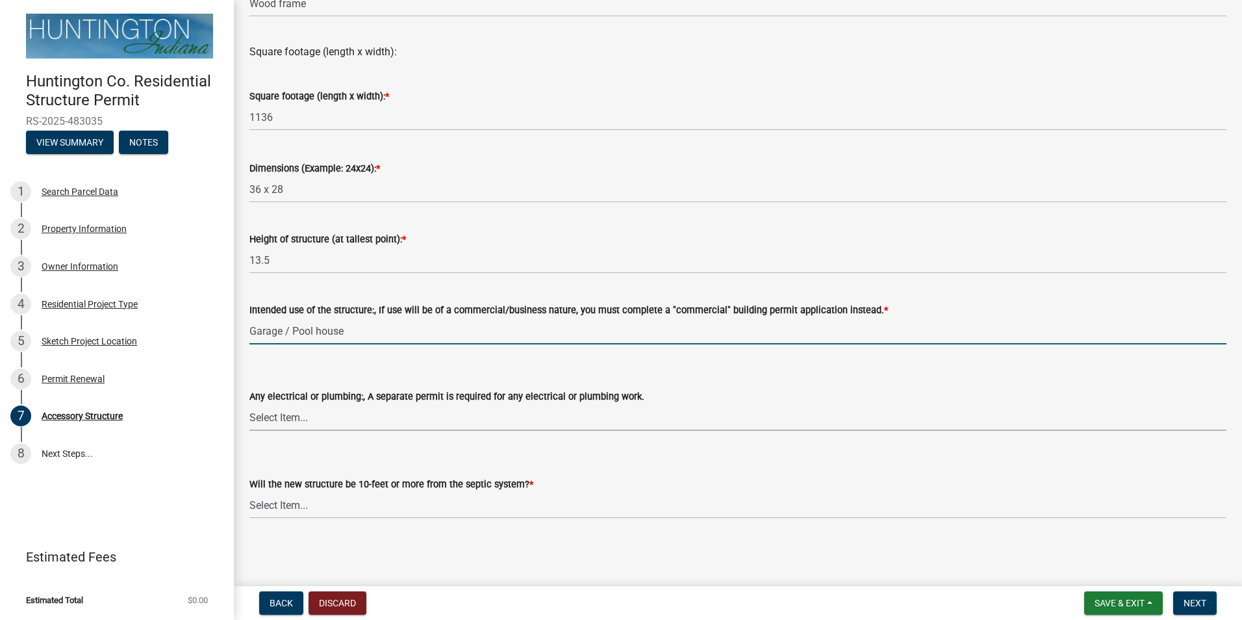
click at [400, 424] on select "Select Item... electrical plumbing both neither" at bounding box center [737, 417] width 977 height 27
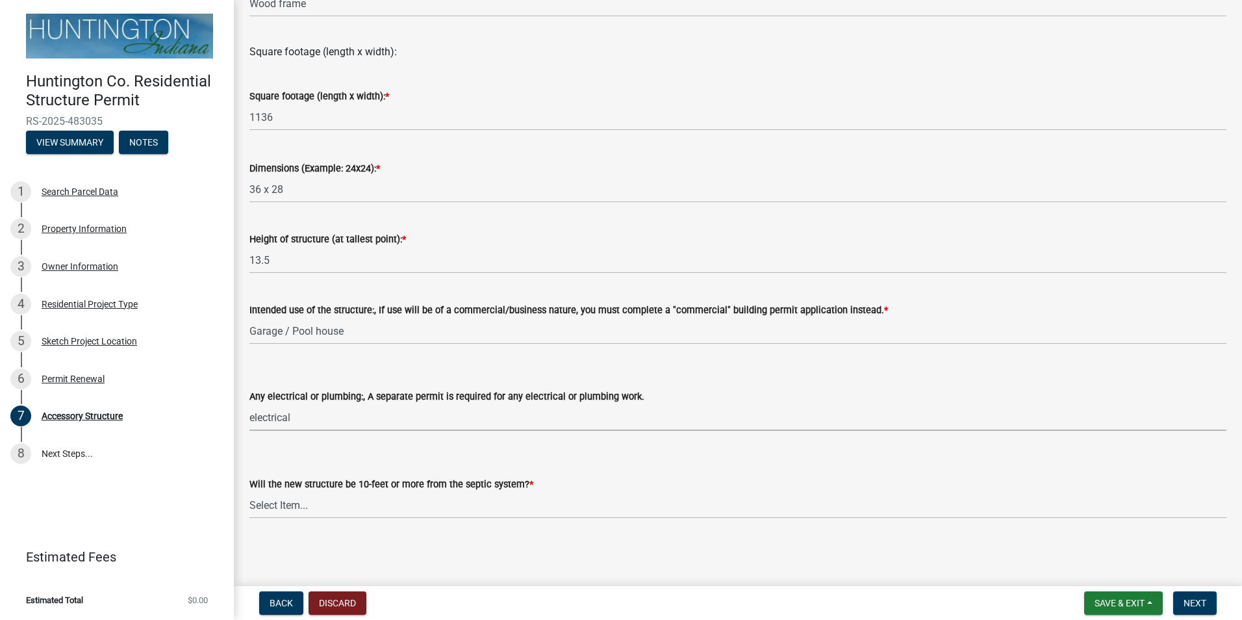
click at [249, 404] on select "Select Item... electrical plumbing both neither" at bounding box center [737, 417] width 977 height 27
select select "c17fc483-a0b5-456f-9424-68ebdf5cb3a4"
click at [315, 500] on select "Select Item... Yes No (Health Dept. approval needed) NA" at bounding box center [737, 505] width 977 height 27
click at [249, 492] on select "Select Item... Yes No (Health Dept. approval needed) NA" at bounding box center [737, 505] width 977 height 27
select select "e290cb59-fde3-4413-9642-22cae6324ace"
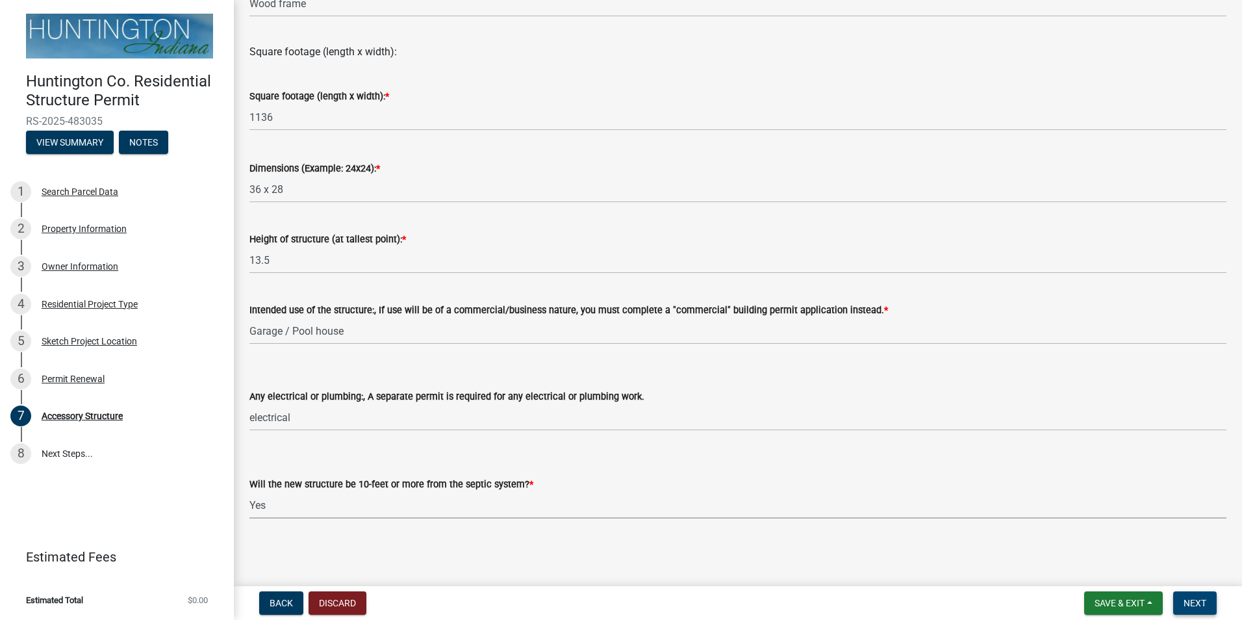
click at [1198, 602] on span "Next" at bounding box center [1194, 602] width 23 height 10
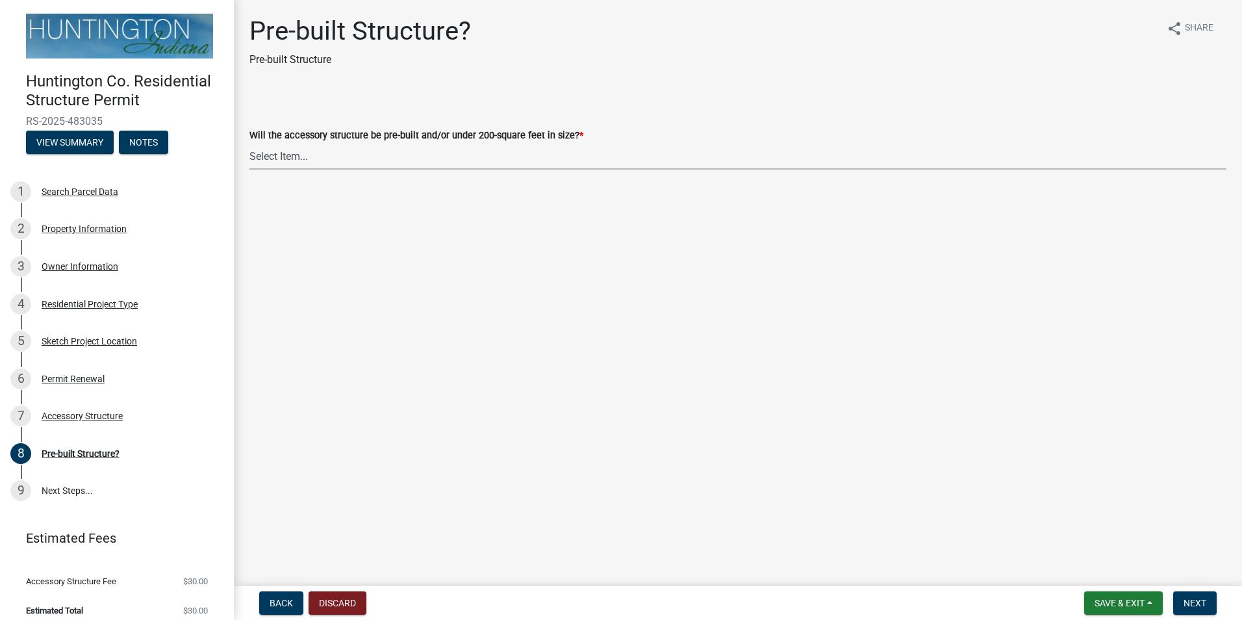
click at [311, 157] on select "Select Item... Yes No" at bounding box center [737, 156] width 977 height 27
click at [249, 143] on select "Select Item... Yes No" at bounding box center [737, 156] width 977 height 27
select select "d029f378-bdde-4f05-beaa-ba284da949e8"
click at [1201, 605] on span "Next" at bounding box center [1194, 602] width 23 height 10
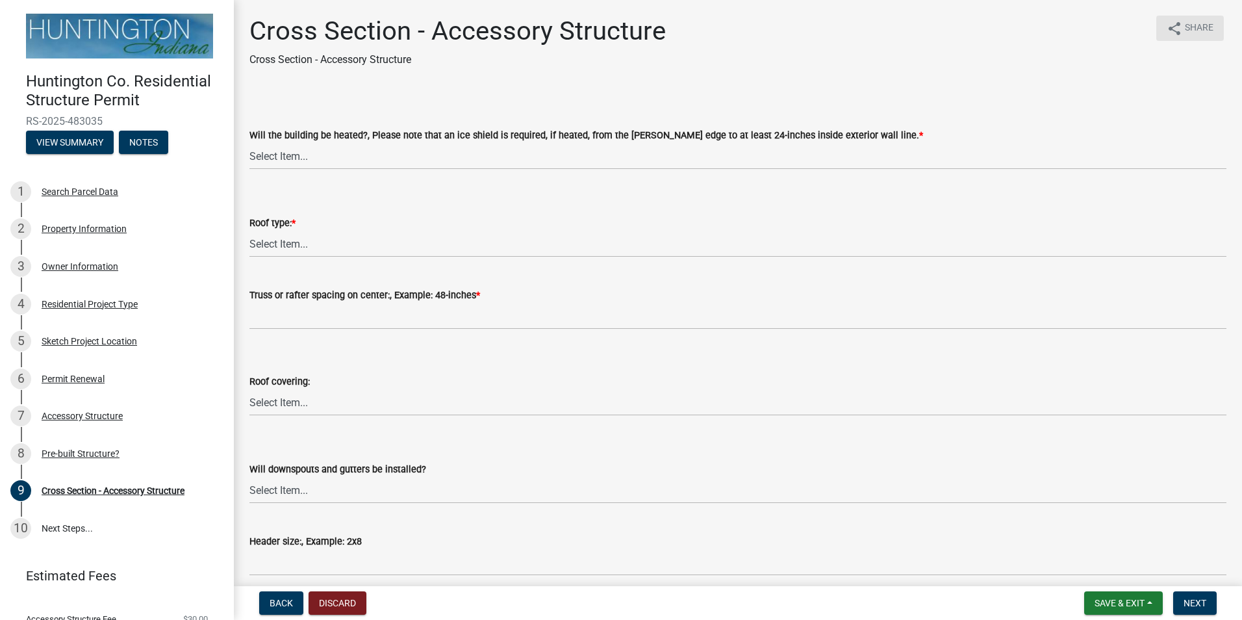
click at [1190, 31] on span "Share" at bounding box center [1199, 29] width 29 height 16
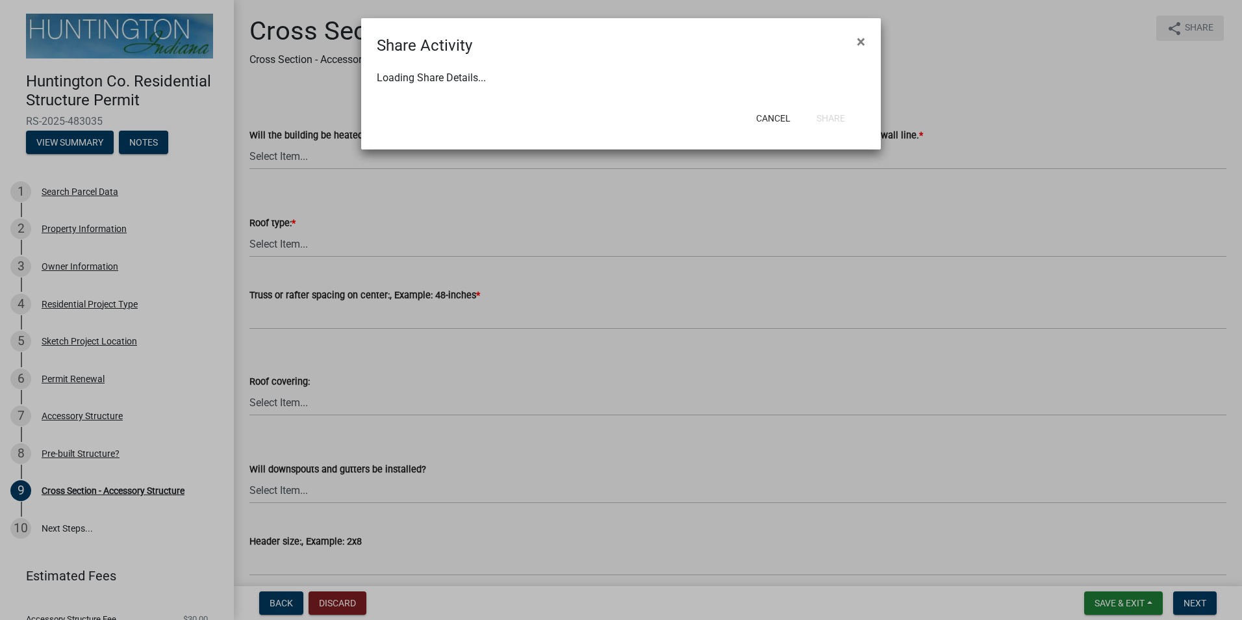
select select "1"
select select "0"
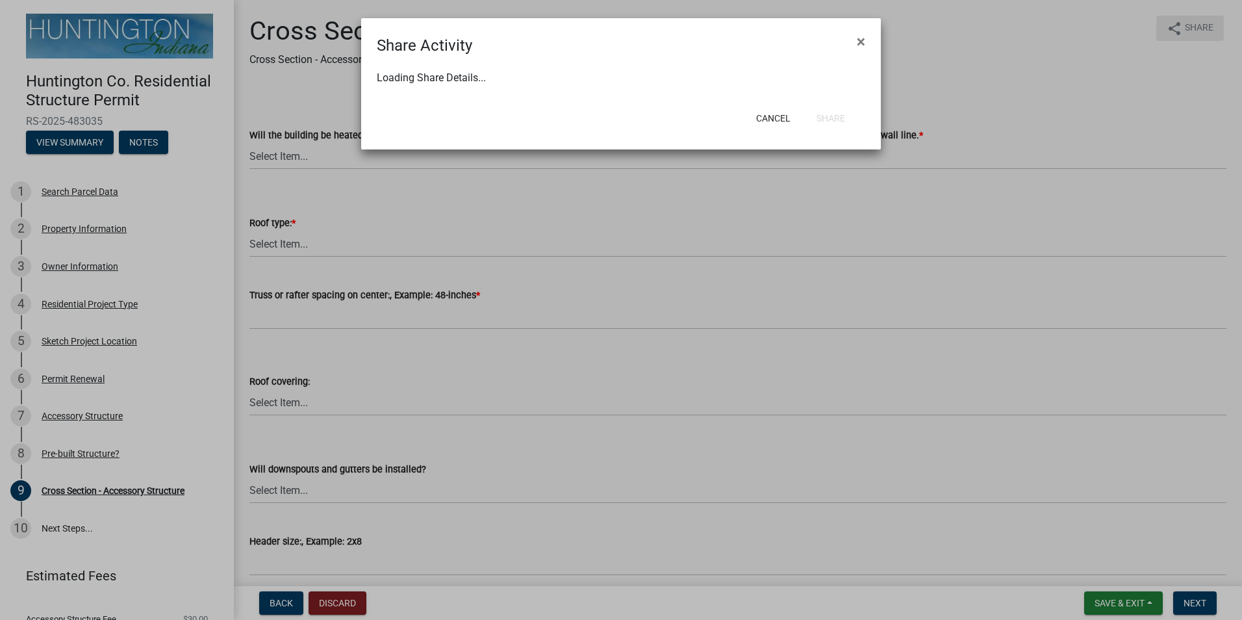
select select "0"
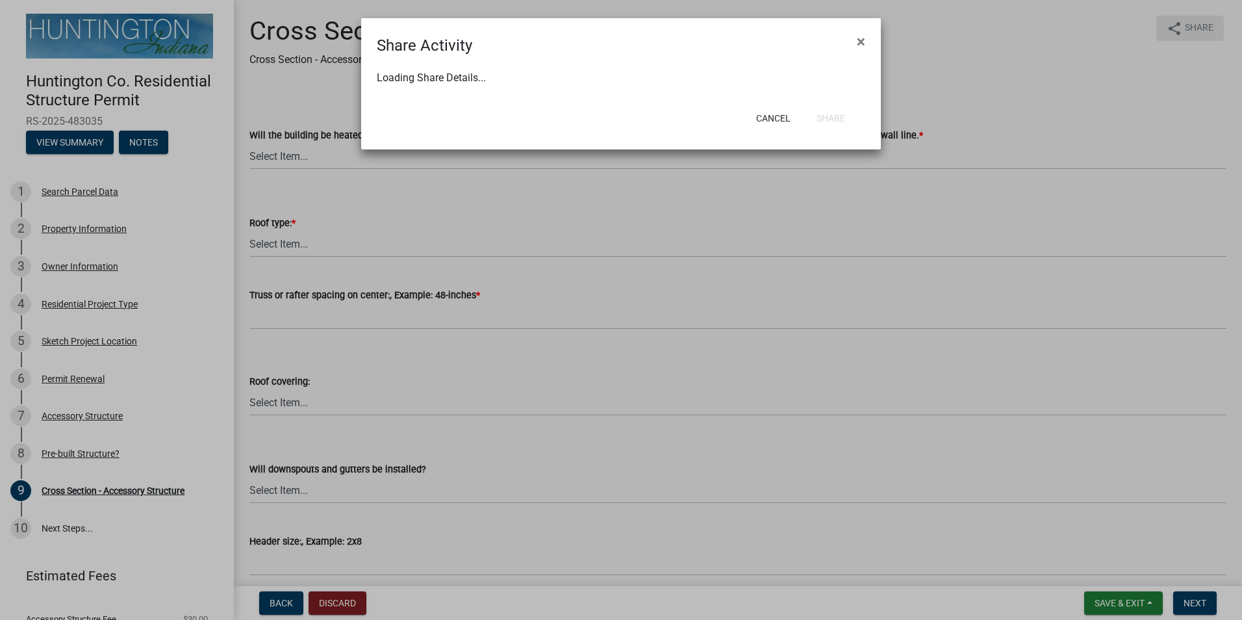
select select "0"
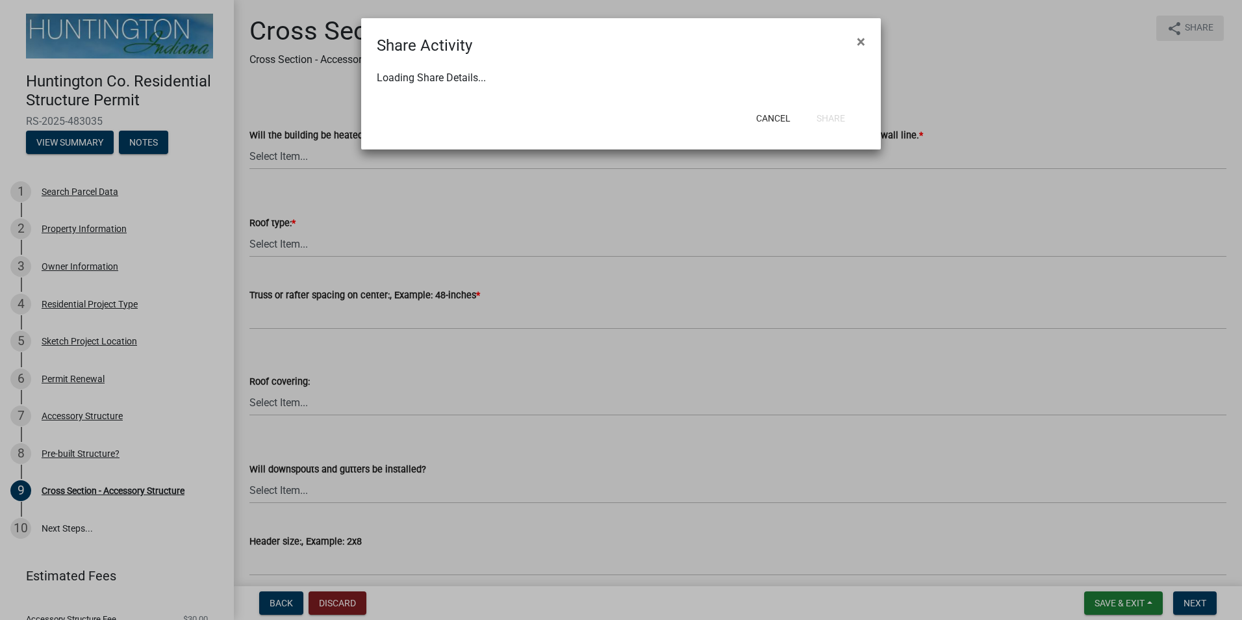
select select "0"
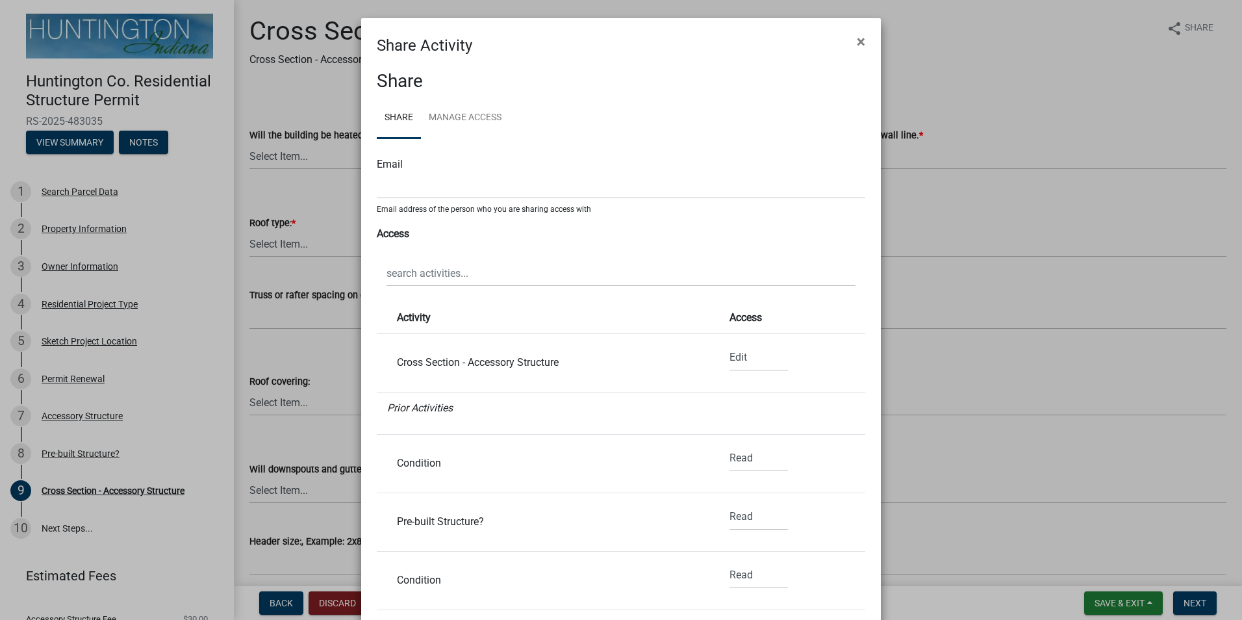
click at [1066, 65] on ngb-modal-window "Share Activity × Share Share Manage Access Email Email address of the person wh…" at bounding box center [621, 310] width 1242 height 620
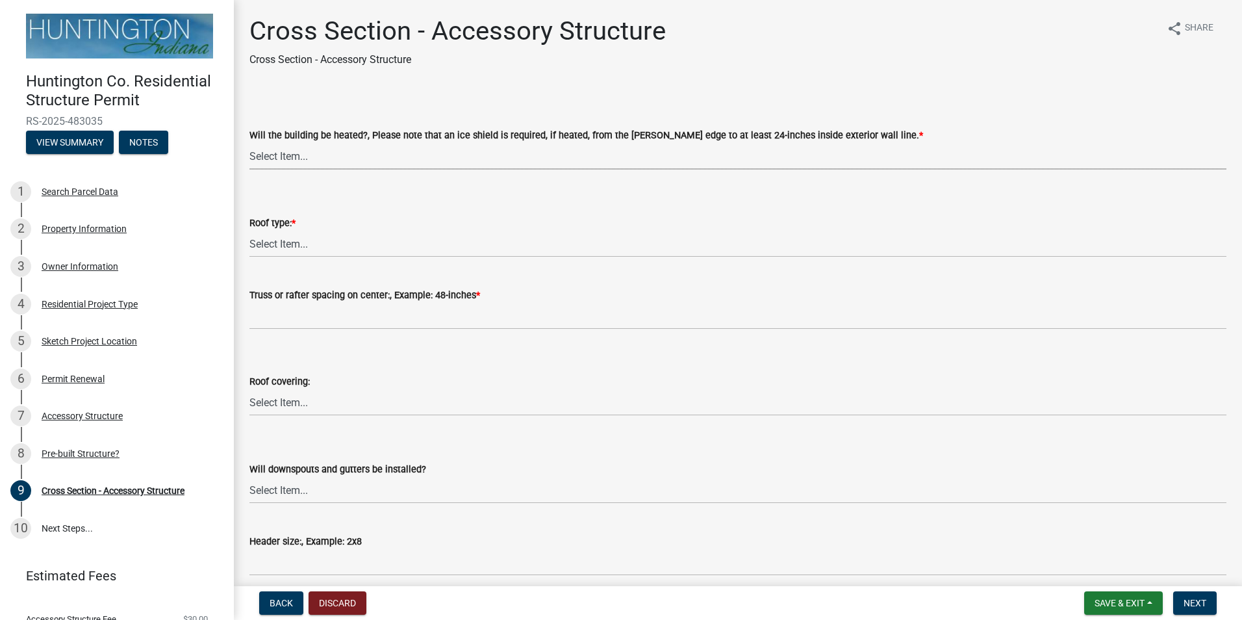
click at [345, 159] on select "Select Item... Yes No" at bounding box center [737, 156] width 977 height 27
click at [249, 143] on select "Select Item... Yes No" at bounding box center [737, 156] width 977 height 27
select select "ba2707f8-fdb9-4c3b-84a2-25ea63f3a696"
click at [344, 241] on select "Select Item... Trusses Rafters" at bounding box center [737, 244] width 977 height 27
click at [249, 231] on select "Select Item... Trusses Rafters" at bounding box center [737, 244] width 977 height 27
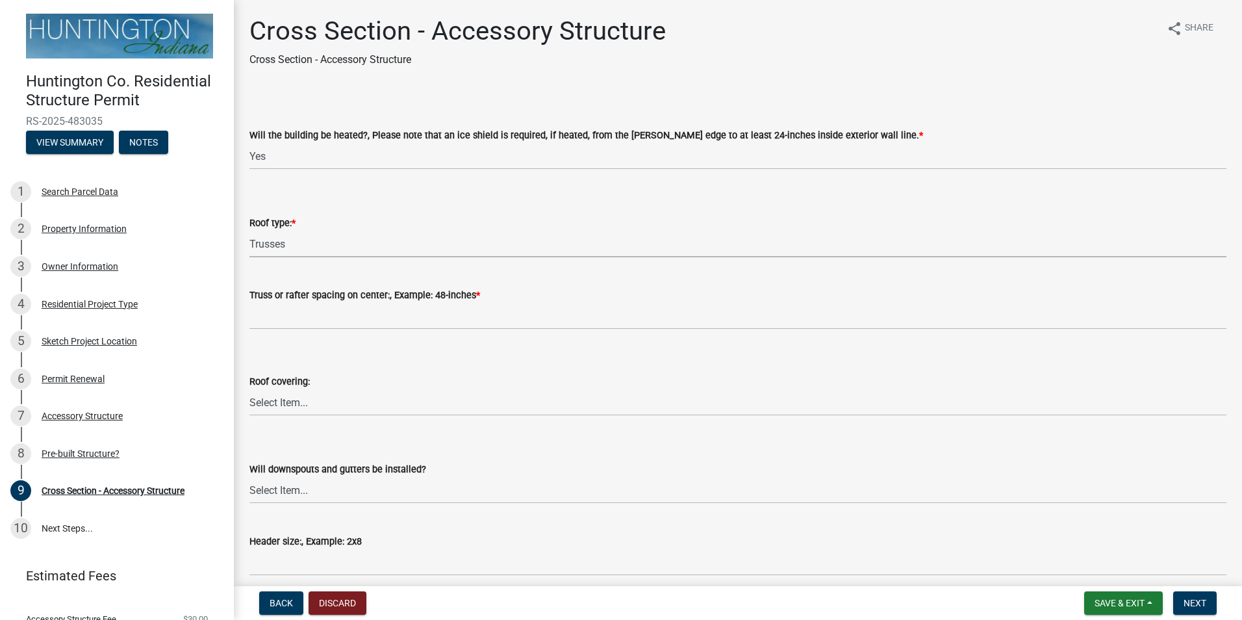
select select "58ed3e0b-1ace-471f-b889-2677fdd8f470"
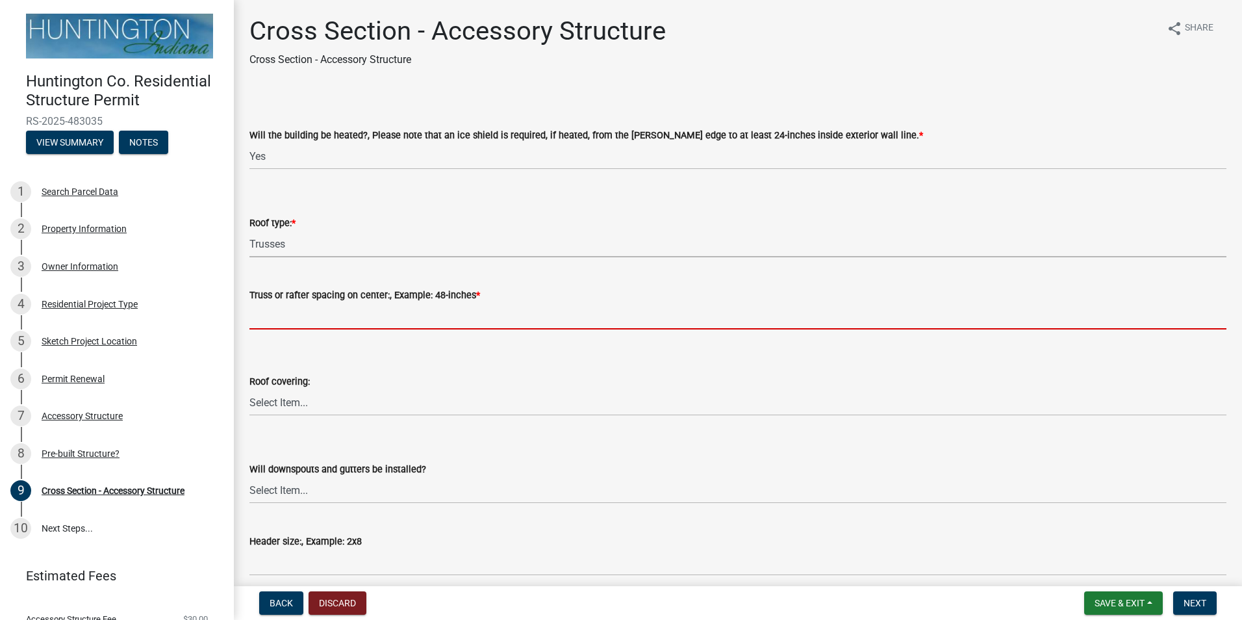
click at [304, 312] on input "Truss or rafter spacing on center:, Example: 48-inches *" at bounding box center [737, 316] width 977 height 27
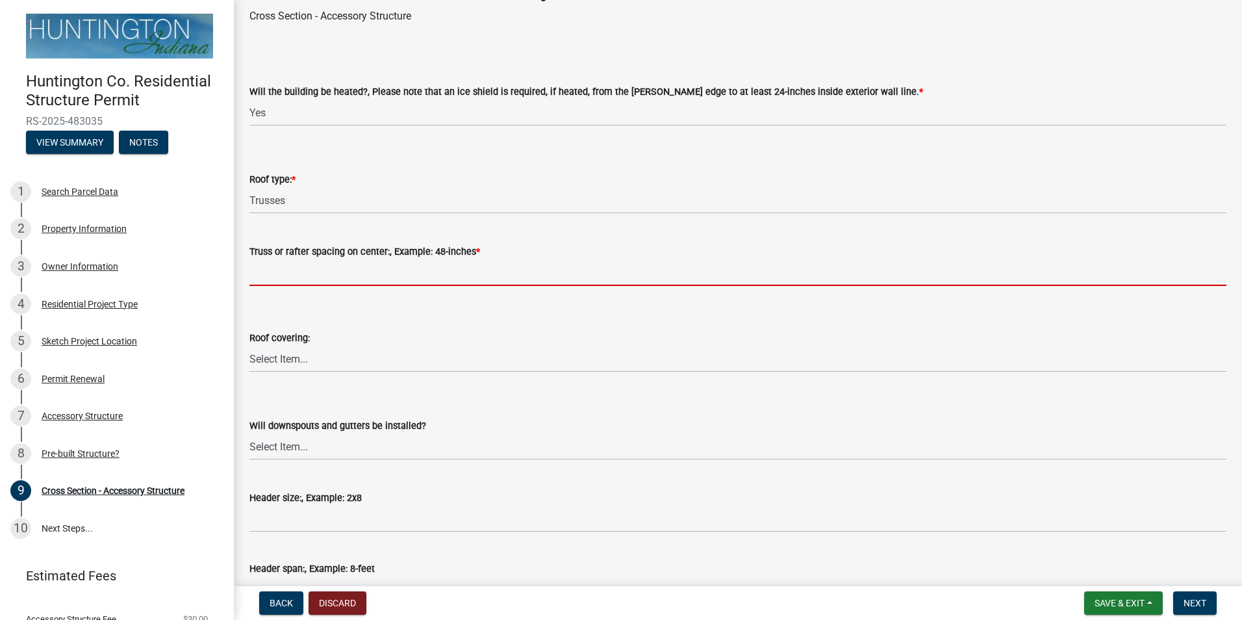
scroll to position [65, 0]
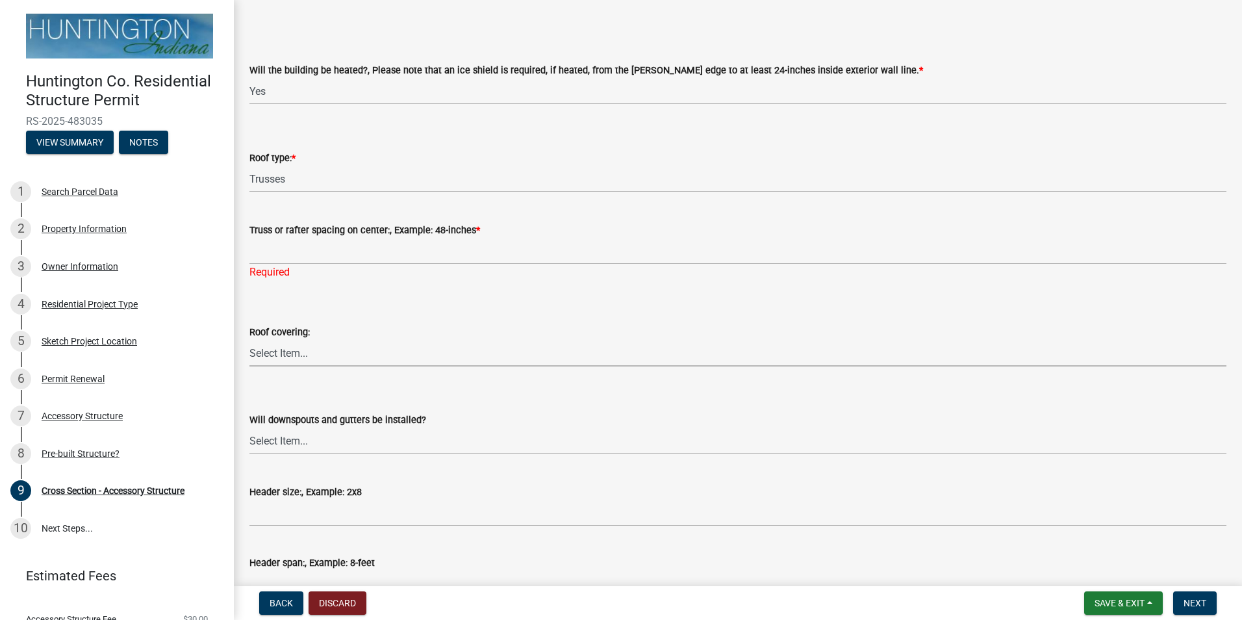
click at [375, 340] on select "Select Item... Shingles Metal Other" at bounding box center [737, 353] width 977 height 27
click at [249, 340] on select "Select Item... Shingles Metal Other" at bounding box center [737, 353] width 977 height 27
select select "8c600b11-6e4d-4aff-a1dc-72694098e651"
click at [382, 437] on select "Select Item... Yes No" at bounding box center [737, 440] width 977 height 27
click at [249, 427] on select "Select Item... Yes No" at bounding box center [737, 440] width 977 height 27
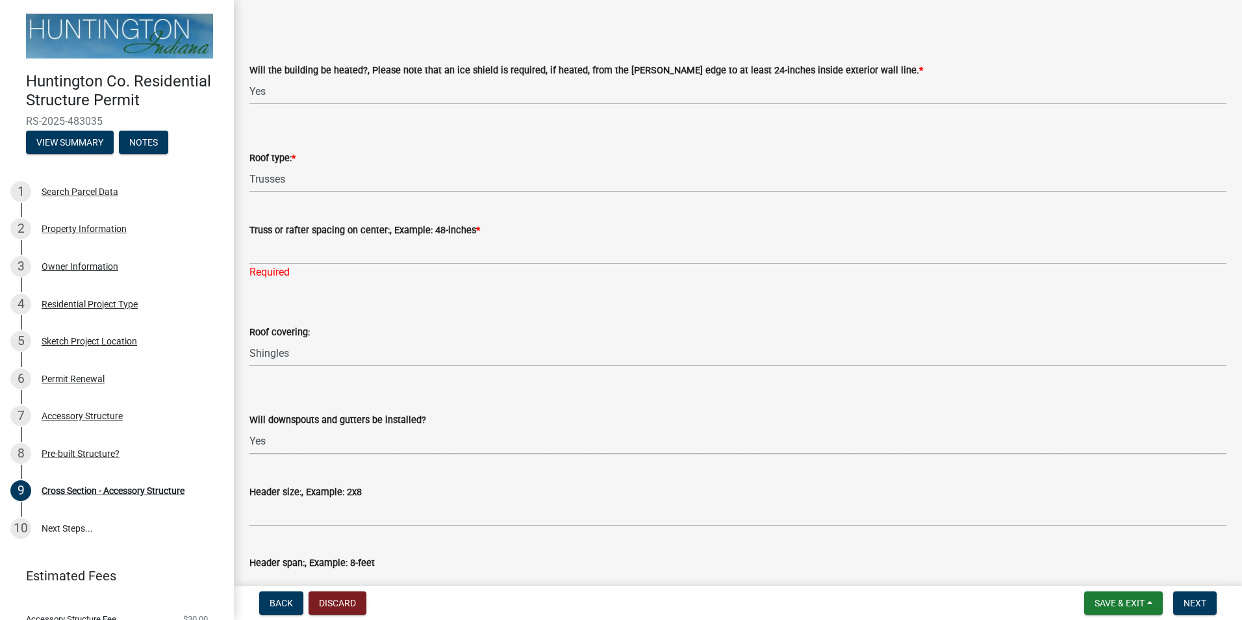
select select "05bcc9c2-cc61-4e54-bfdb-7d80d739f61b"
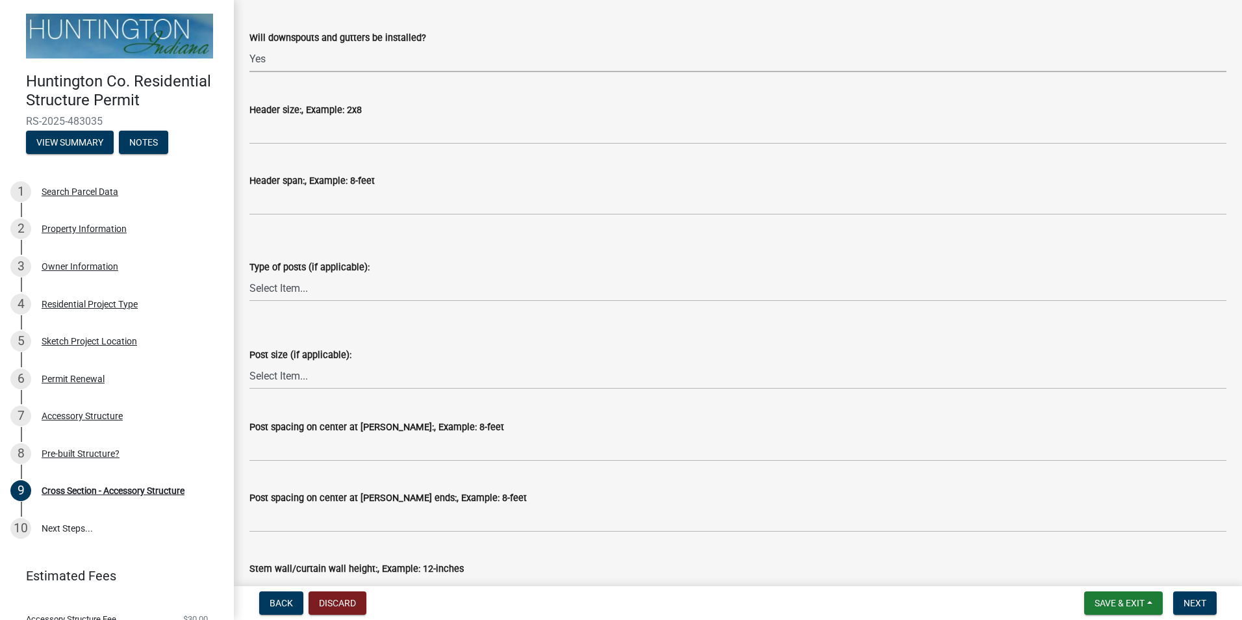
scroll to position [455, 0]
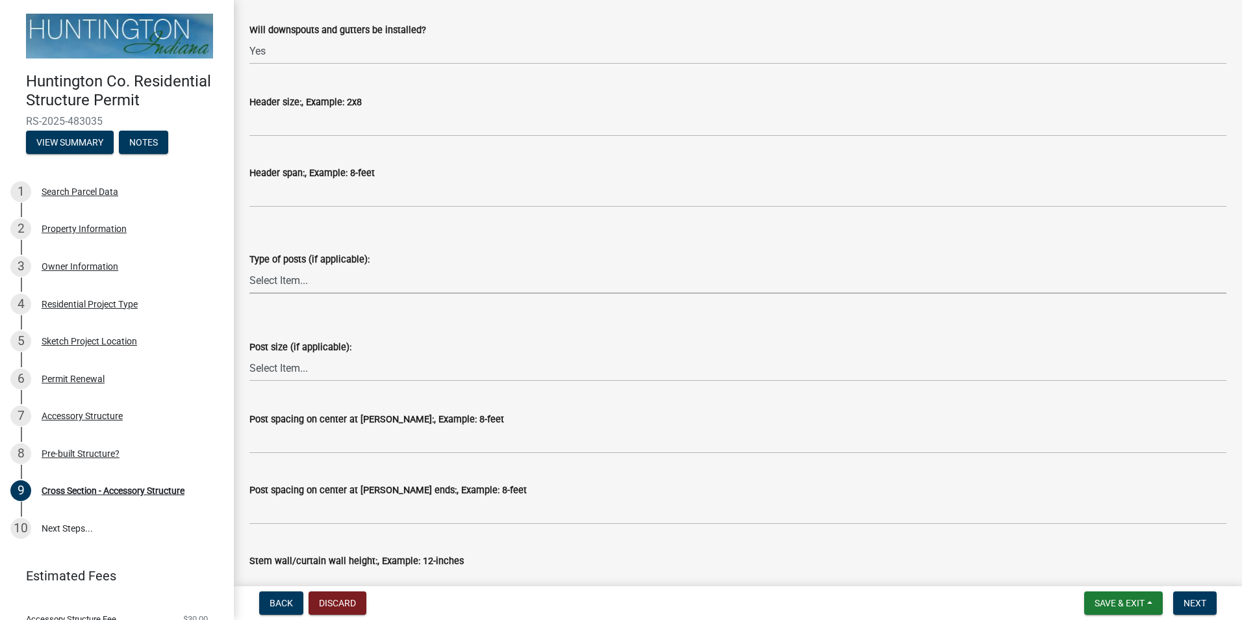
click at [354, 284] on select "Select Item... Glulam Nail Laminated Perma-Column Solid Sawn Other" at bounding box center [737, 280] width 977 height 27
click at [454, 423] on div "Post spacing on center at [PERSON_NAME]:, Example: 8-feet" at bounding box center [737, 419] width 977 height 16
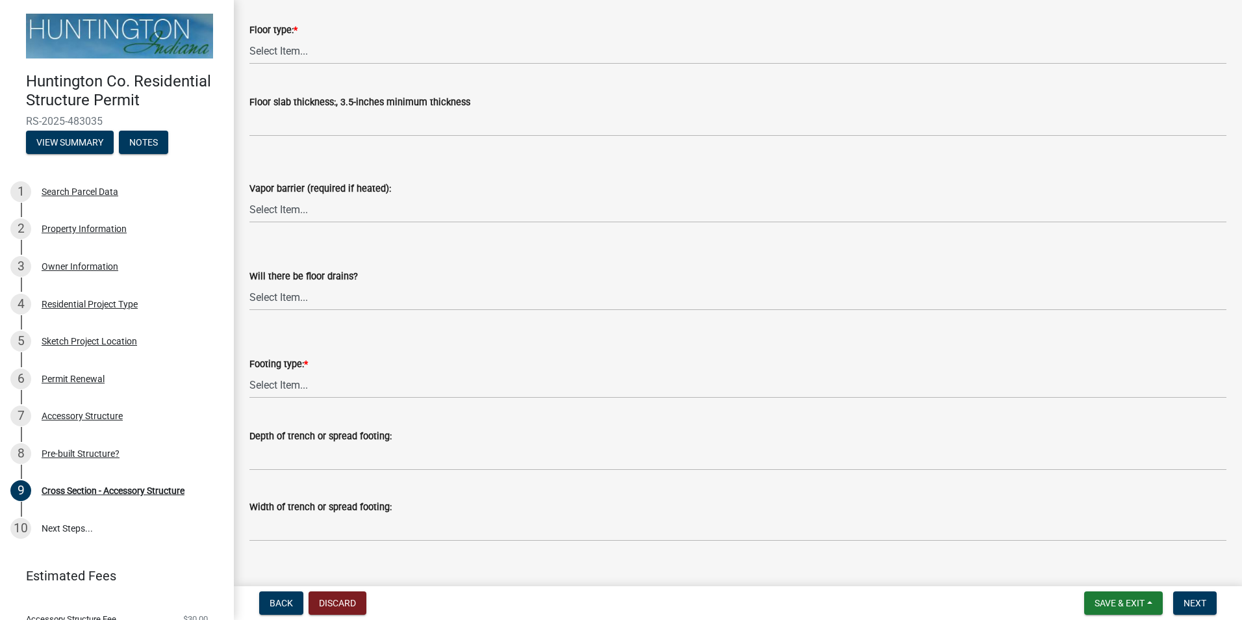
scroll to position [1710, 0]
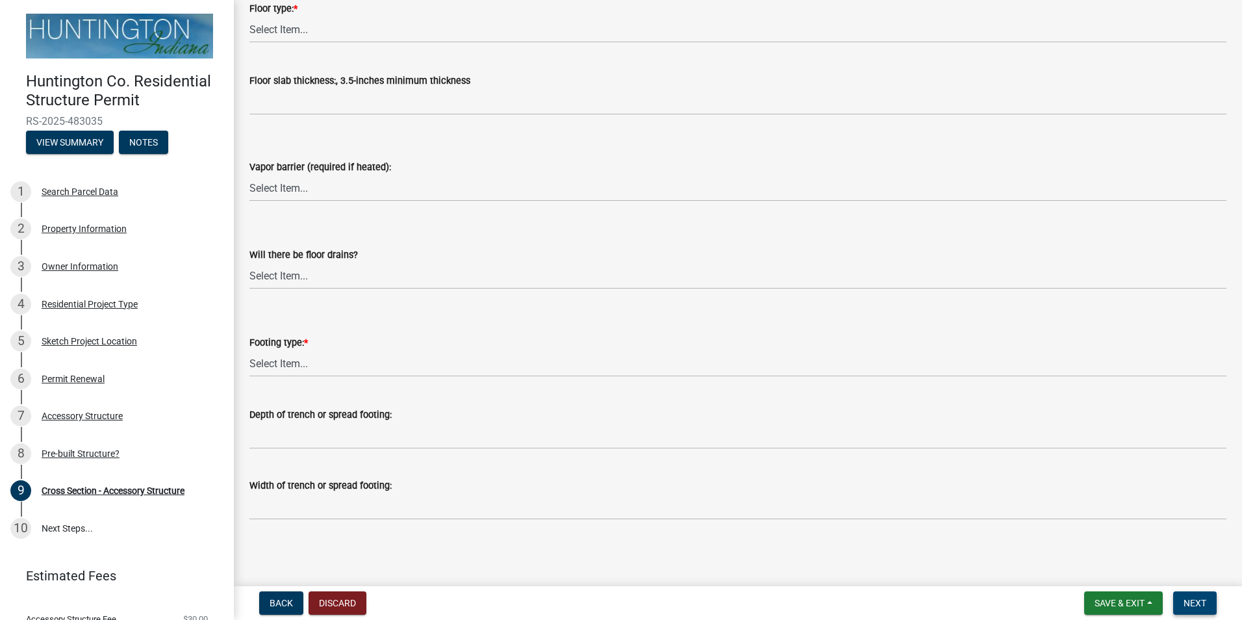
click at [1194, 605] on span "Next" at bounding box center [1194, 602] width 23 height 10
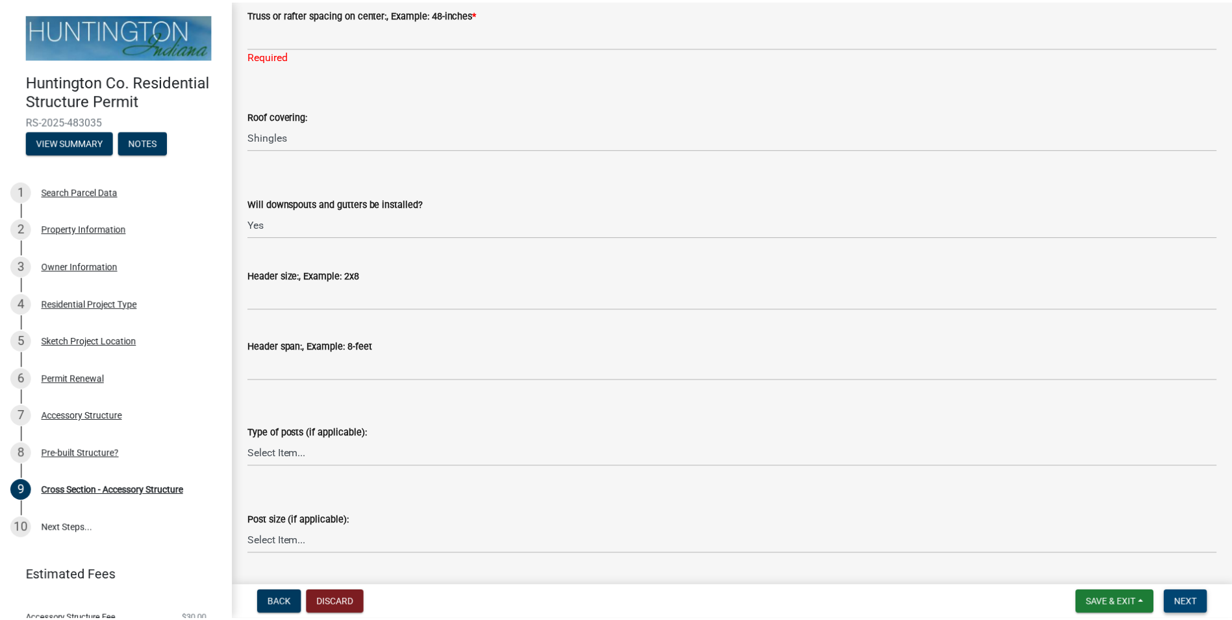
scroll to position [0, 0]
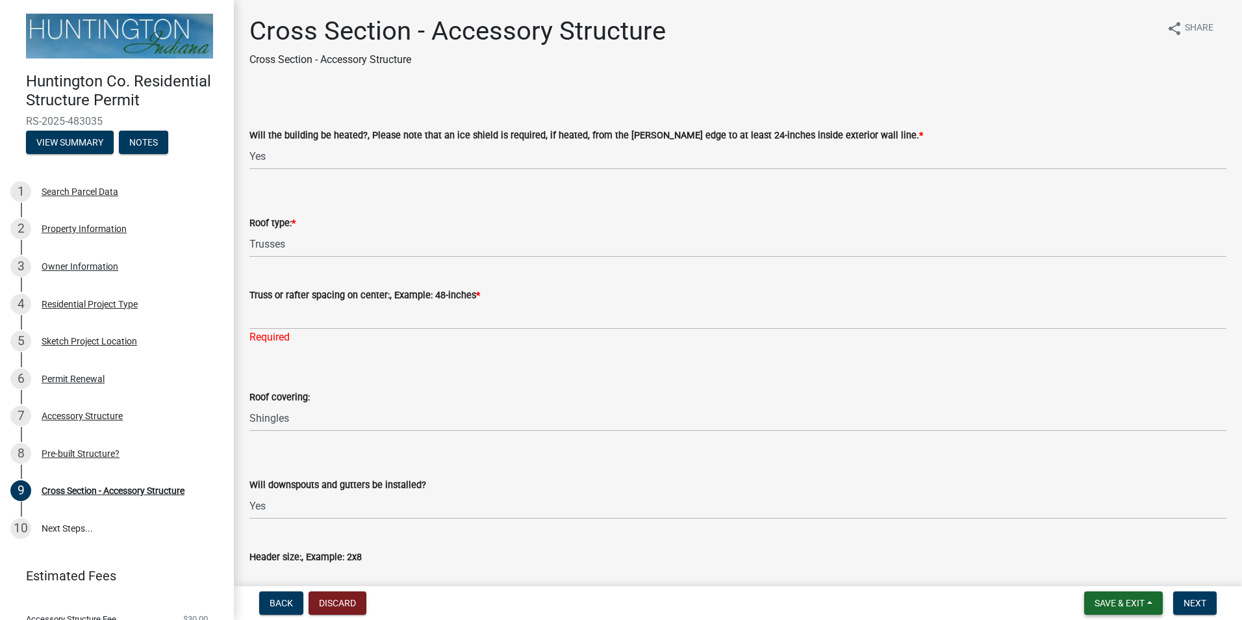
click at [1120, 600] on span "Save & Exit" at bounding box center [1119, 602] width 50 height 10
click at [1111, 569] on button "Save & Exit" at bounding box center [1111, 568] width 104 height 31
